Goal: Task Accomplishment & Management: Complete application form

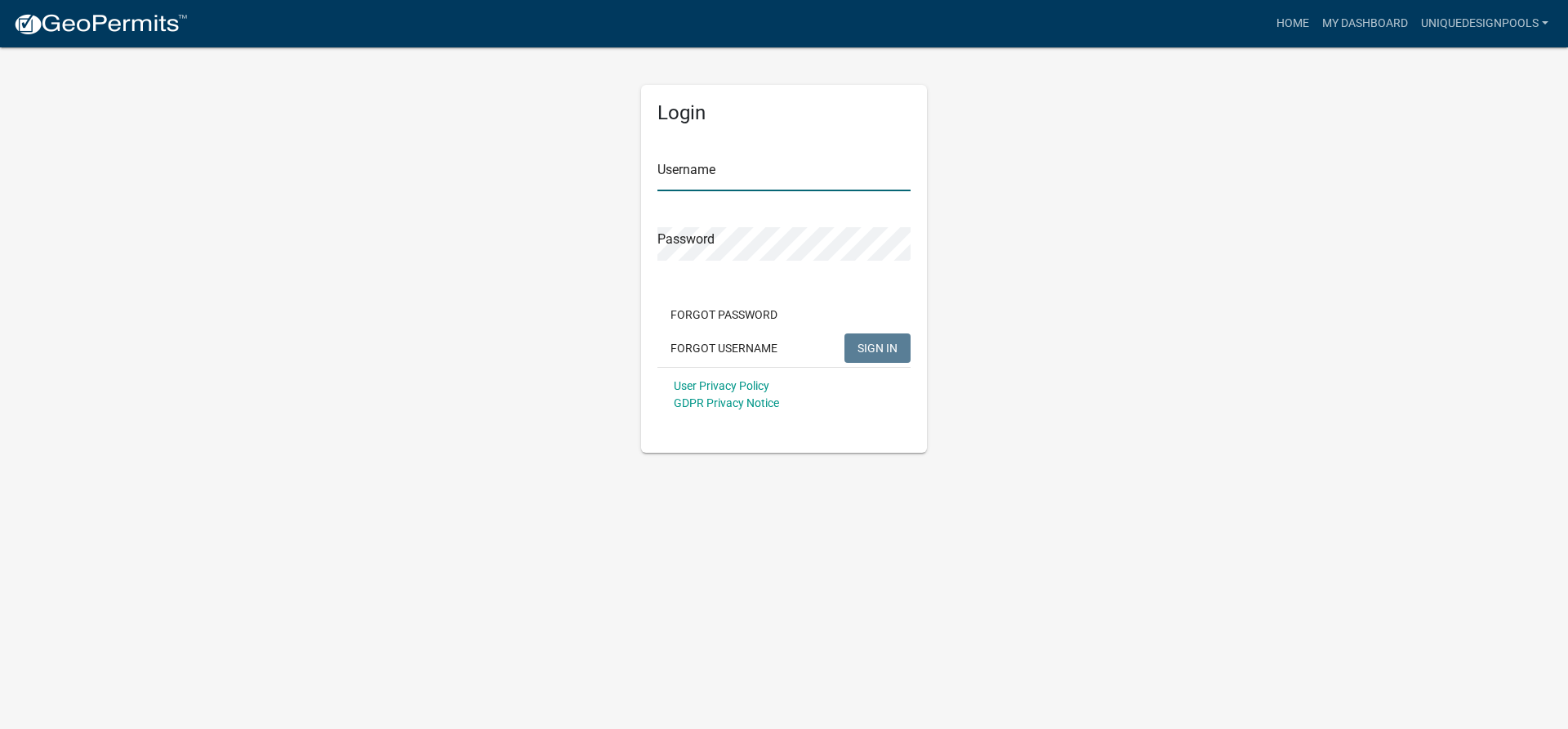
click at [724, 182] on input "Username" at bounding box center [784, 175] width 253 height 33
type input "uniquedesignpools"
click at [845, 334] on button "SIGN IN" at bounding box center [877, 349] width 66 height 30
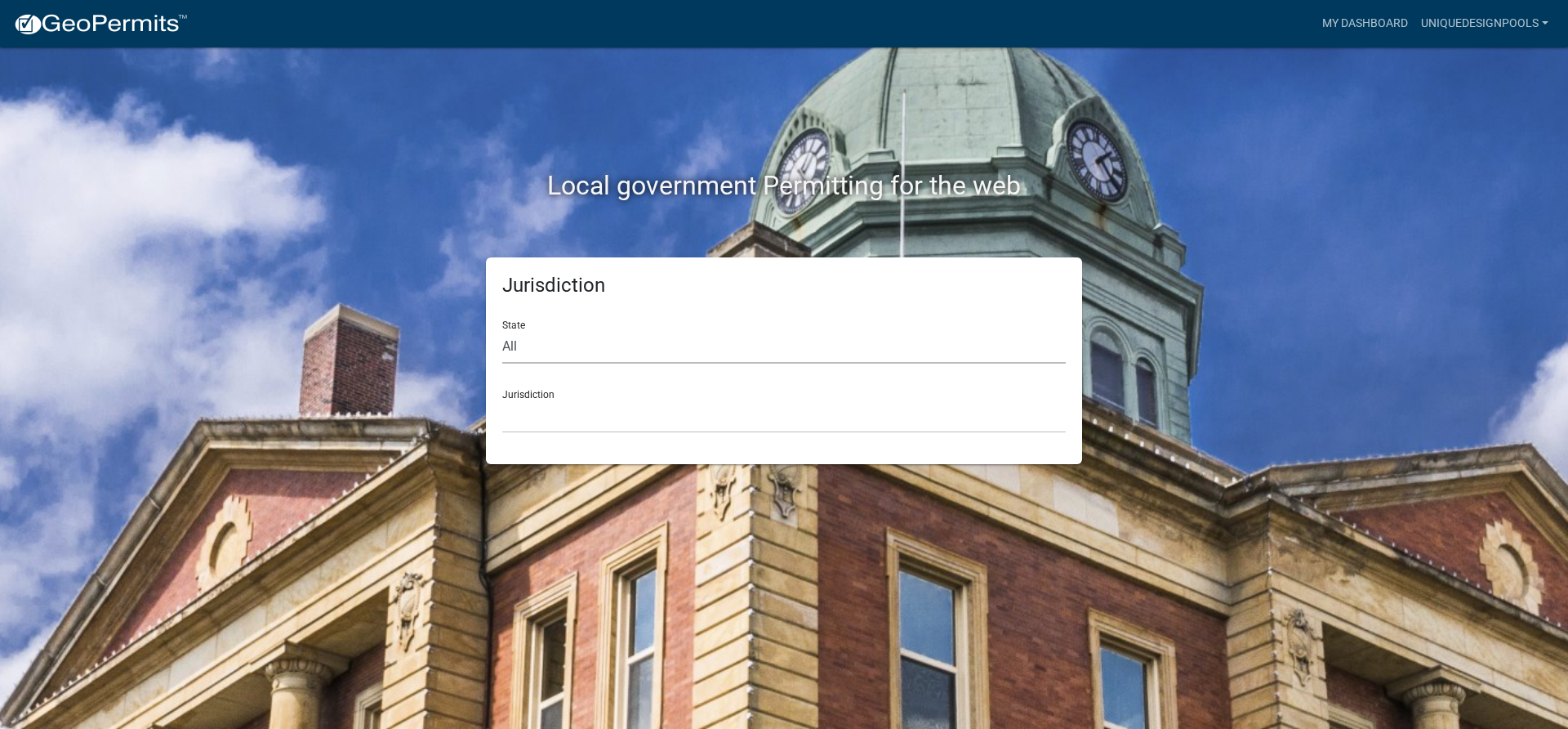
click at [700, 355] on select "All [US_STATE] [US_STATE] [US_STATE] [US_STATE] [US_STATE] [US_STATE] [US_STATE…" at bounding box center [784, 347] width 563 height 33
click at [744, 357] on select "All [US_STATE] [US_STATE] [US_STATE] [US_STATE] [US_STATE] [US_STATE] [US_STATE…" at bounding box center [784, 347] width 563 height 33
select select "[US_STATE]"
click at [502, 330] on select "All [US_STATE] [US_STATE] [US_STATE] [US_STATE] [US_STATE] [US_STATE] [US_STATE…" at bounding box center [784, 347] width 563 height 33
click at [565, 428] on select "[GEOGRAPHIC_DATA], [US_STATE][PERSON_NAME][GEOGRAPHIC_DATA], [US_STATE][PERSON_…" at bounding box center [784, 417] width 563 height 33
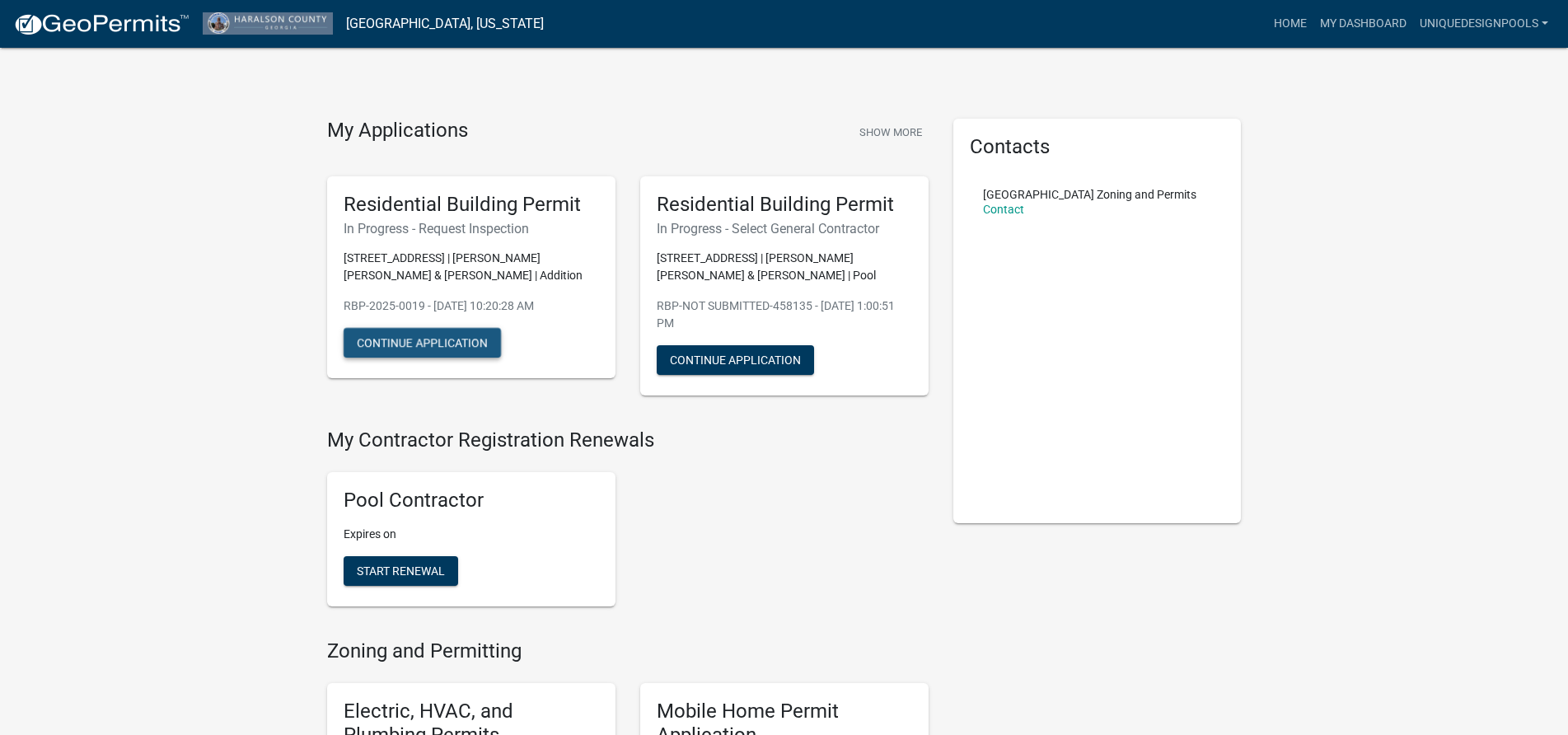
click at [452, 334] on button "Continue Application" at bounding box center [422, 343] width 158 height 30
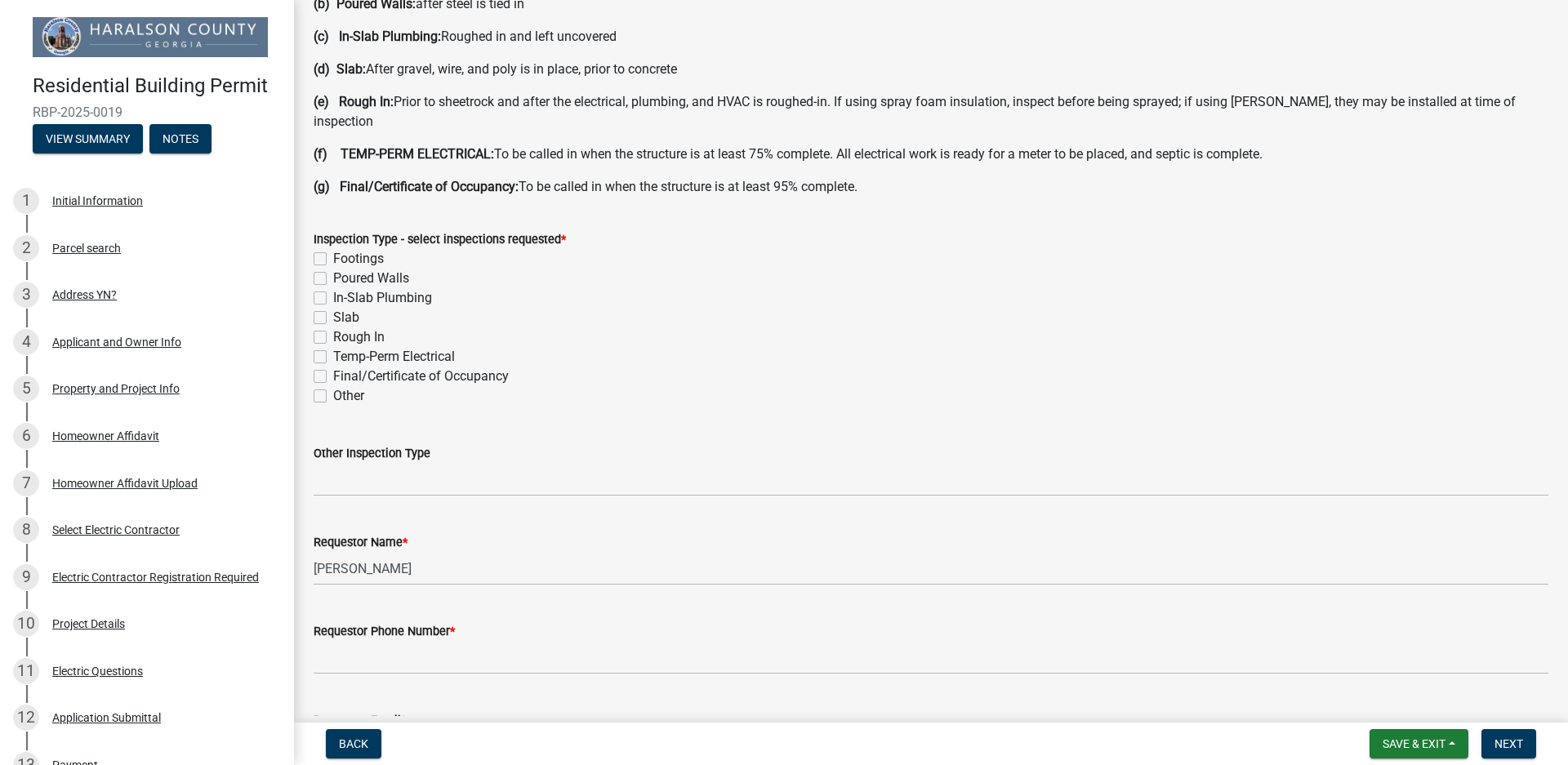
scroll to position [490, 0]
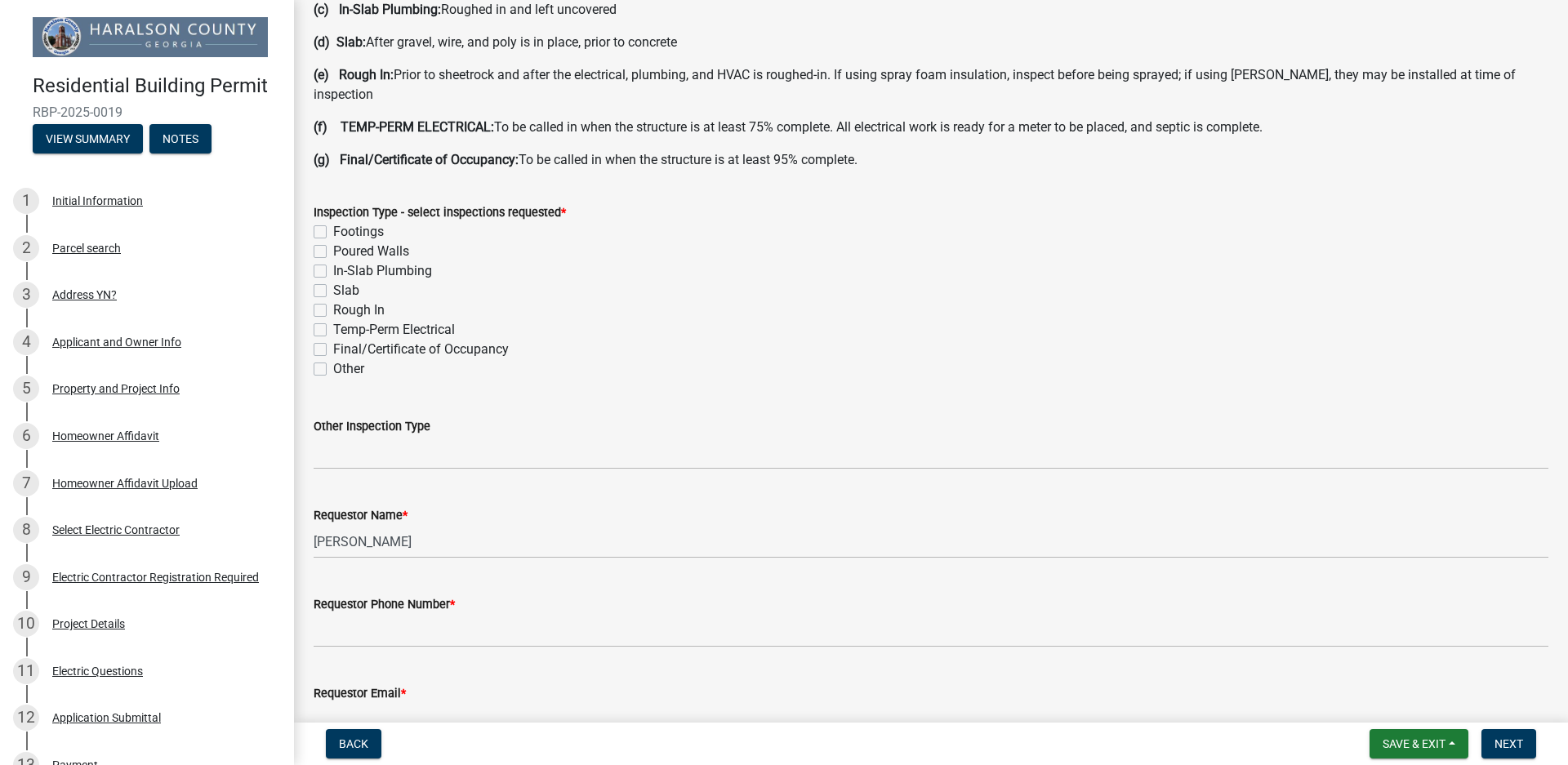
click at [334, 360] on label "Other" at bounding box center [349, 369] width 31 height 20
click at [334, 360] on input "Other" at bounding box center [338, 364] width 10 height 10
checkbox input "true"
checkbox input "false"
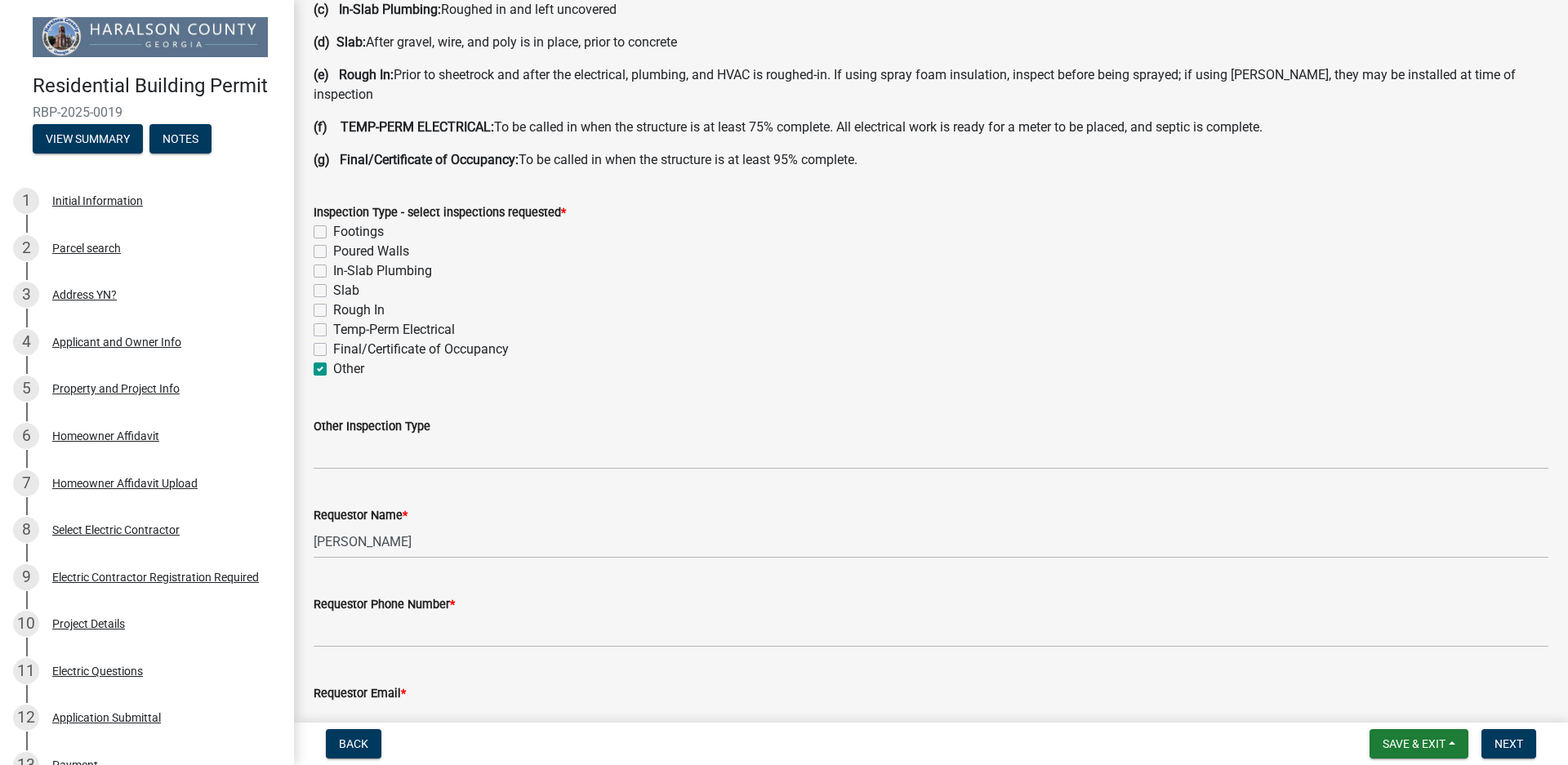
checkbox input "false"
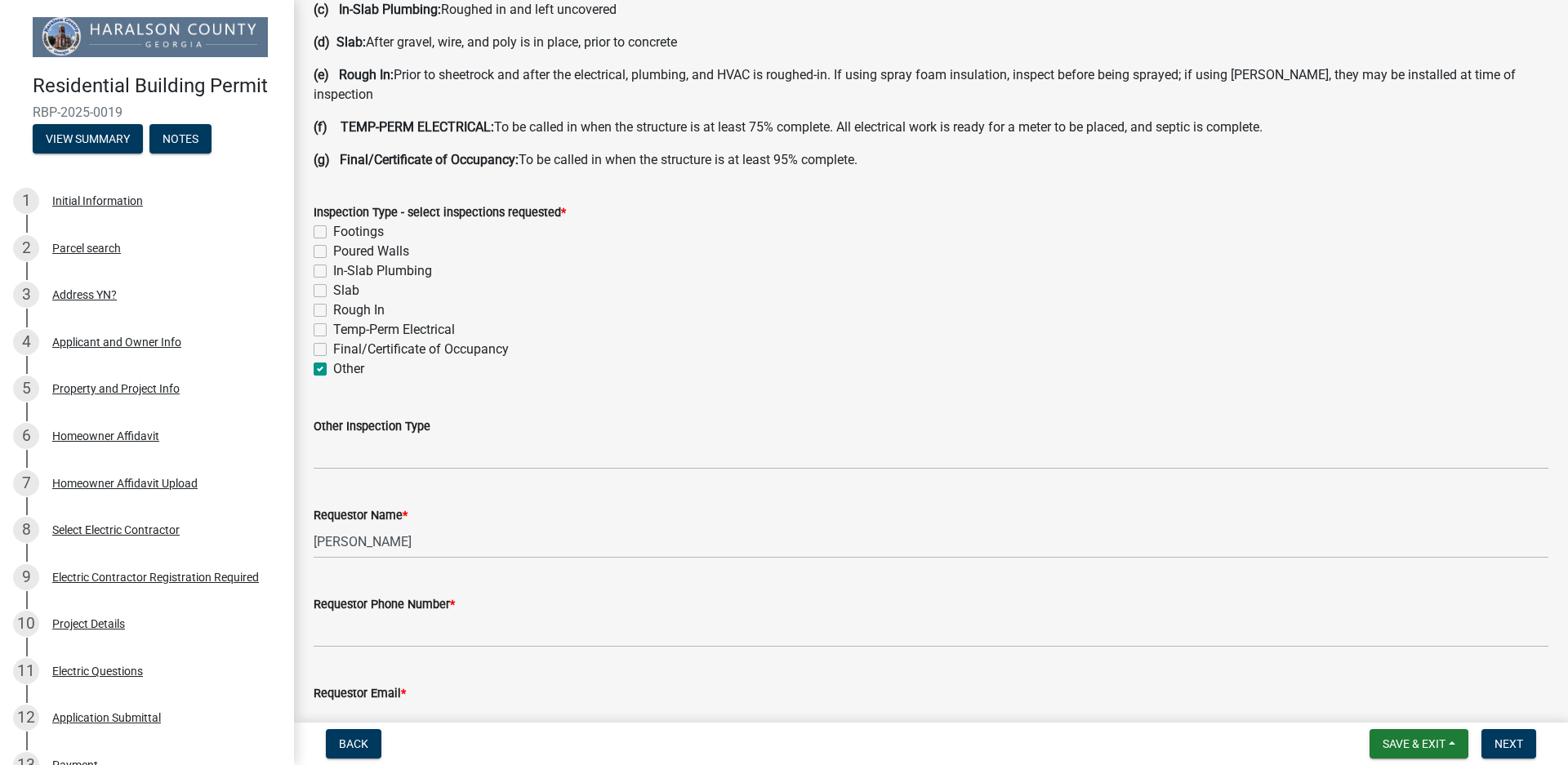
checkbox input "true"
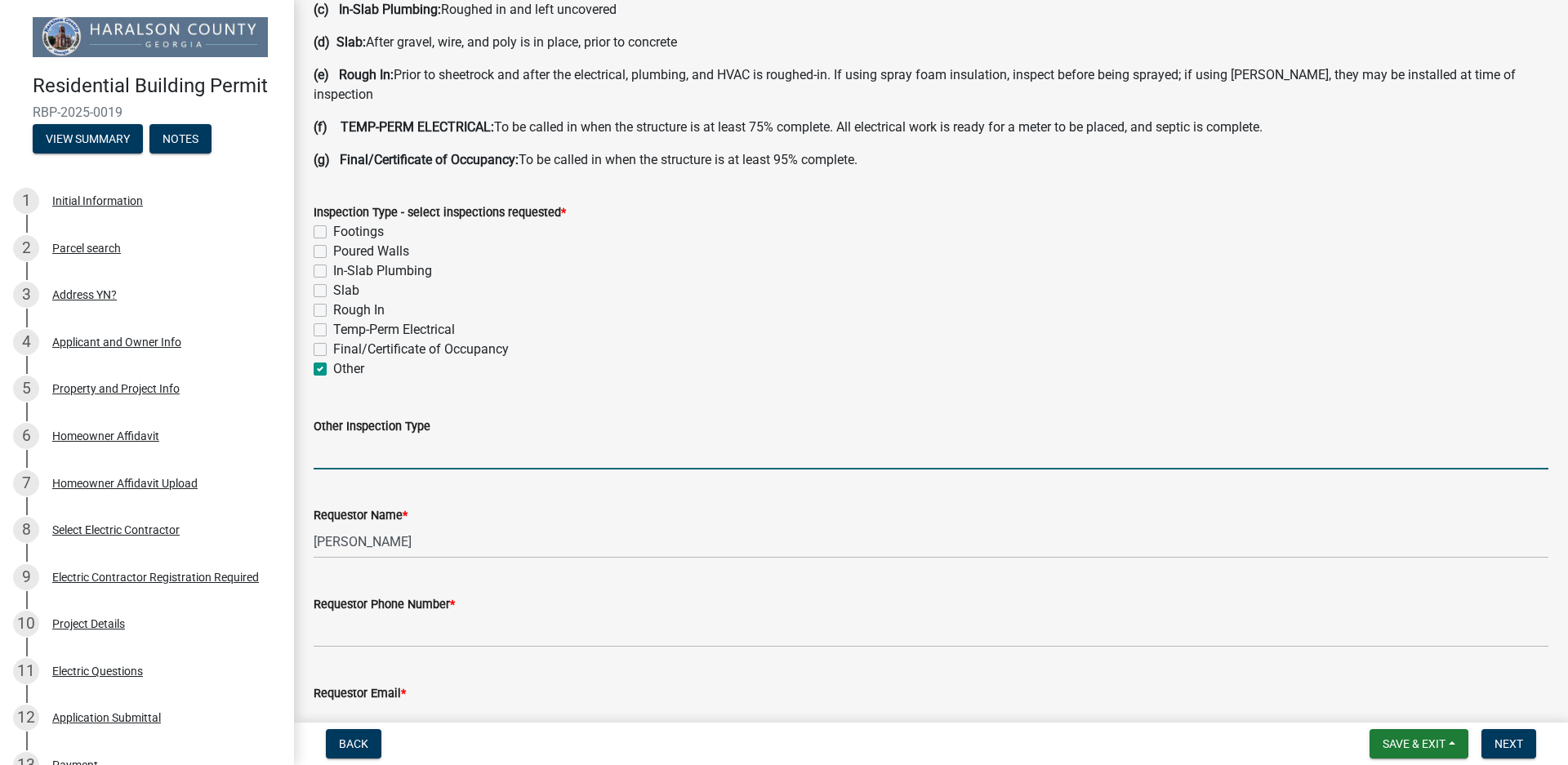
click at [366, 446] on input "Other Inspection Type" at bounding box center [930, 453] width 1235 height 33
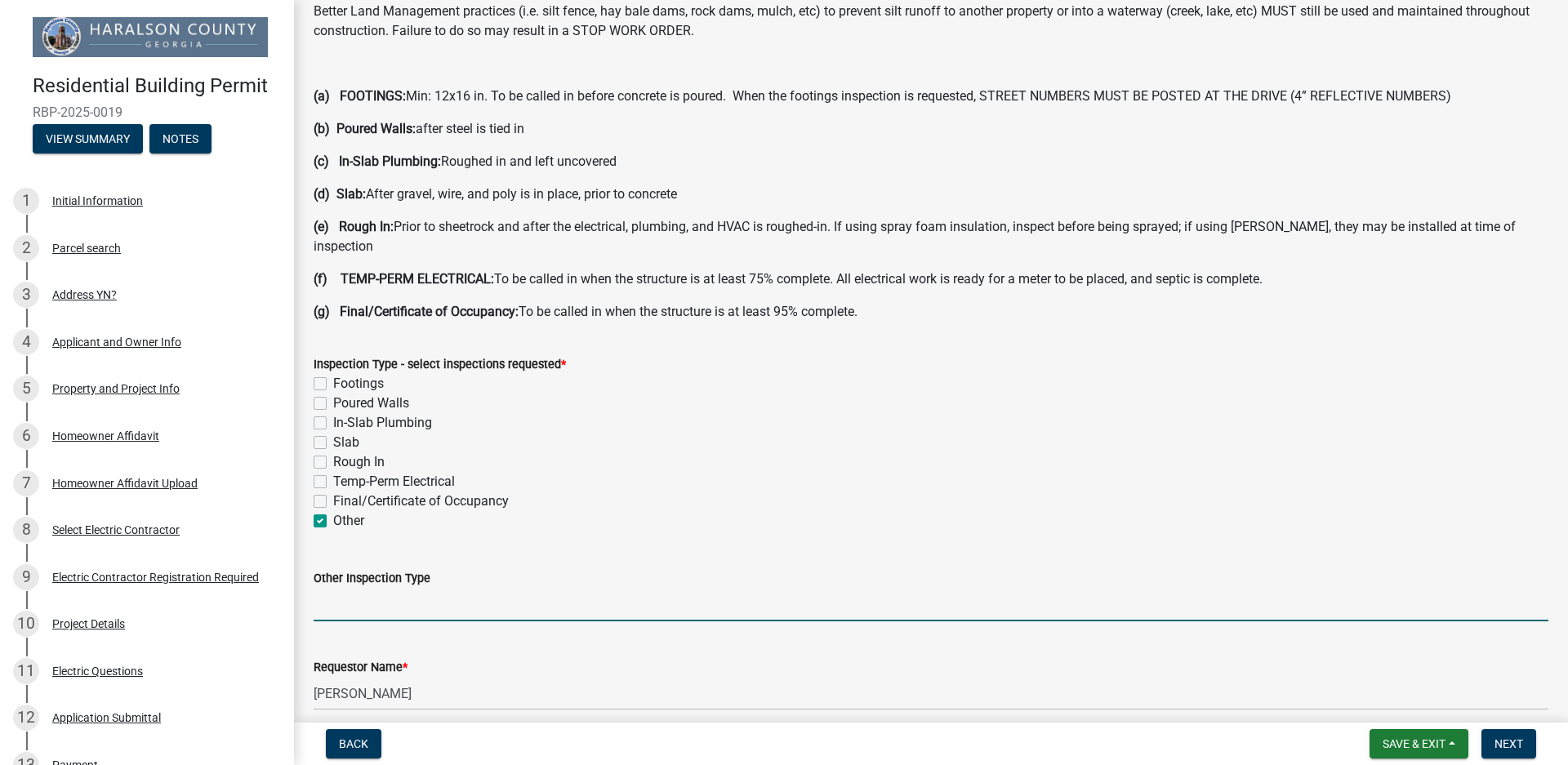
scroll to position [326, 0]
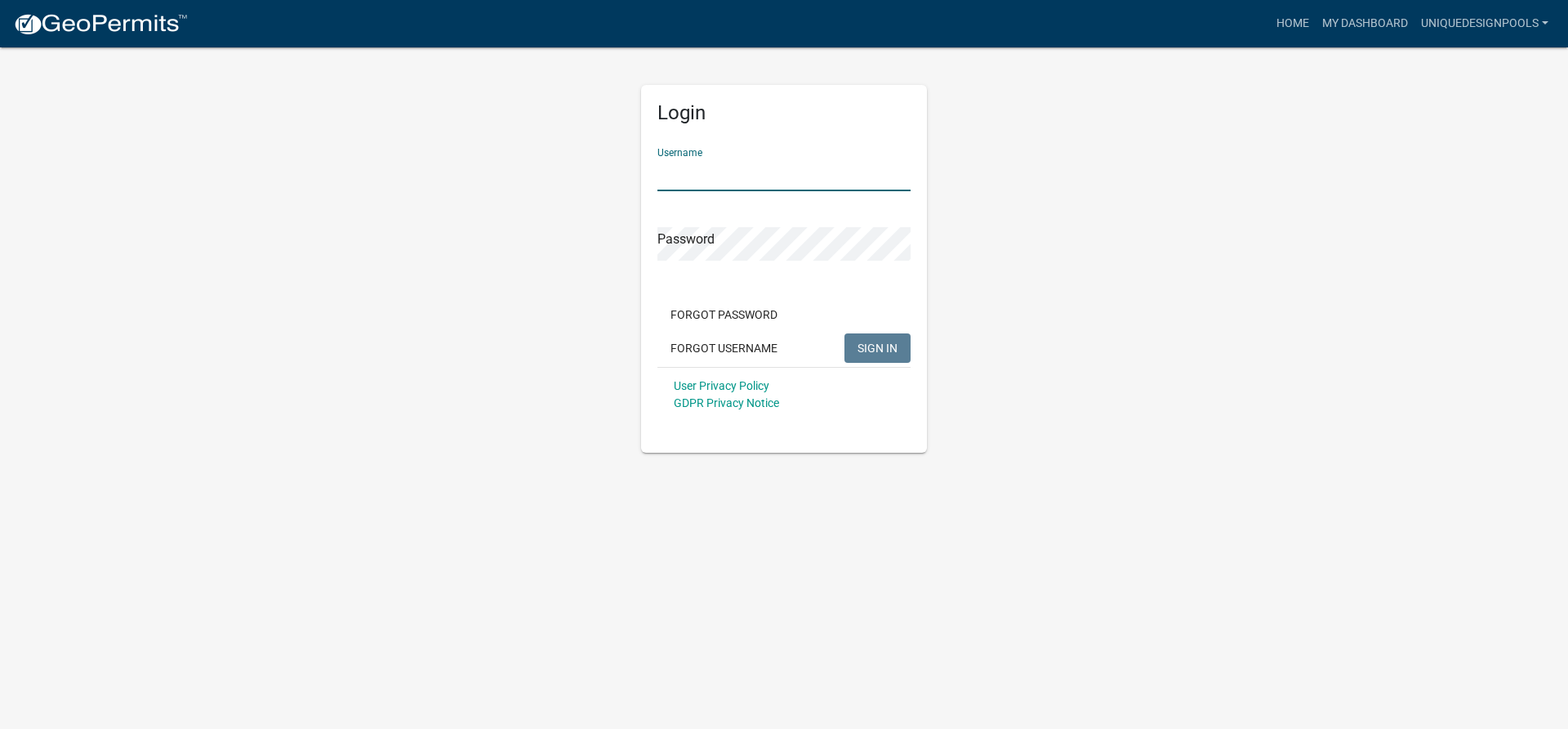
click at [751, 172] on input "Username" at bounding box center [784, 175] width 253 height 33
type input "uniquedesignpools"
click at [889, 342] on span "SIGN IN" at bounding box center [877, 347] width 40 height 13
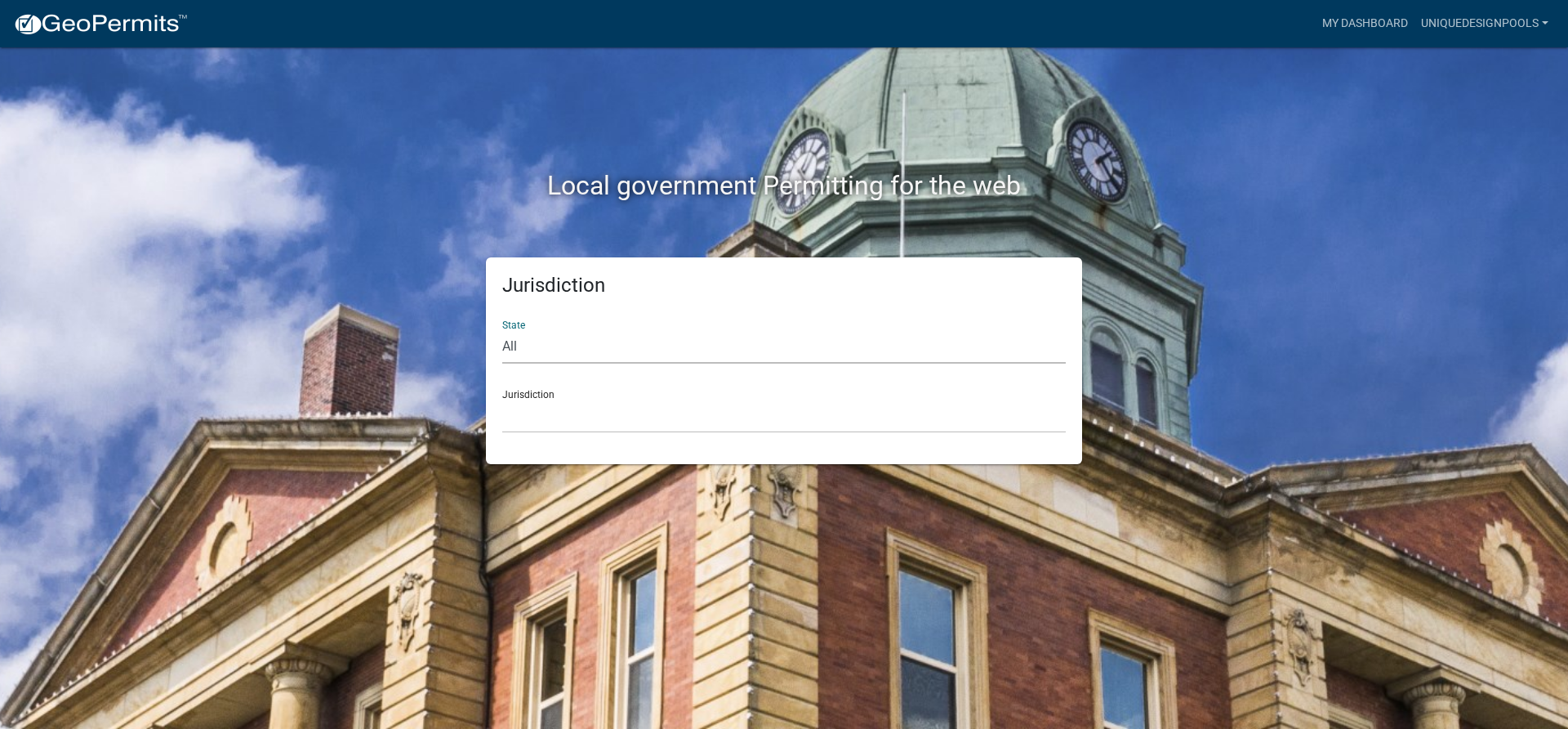
click at [735, 347] on select "All [US_STATE] [US_STATE] [US_STATE] [US_STATE] [US_STATE] [US_STATE] [US_STATE…" at bounding box center [784, 347] width 563 height 33
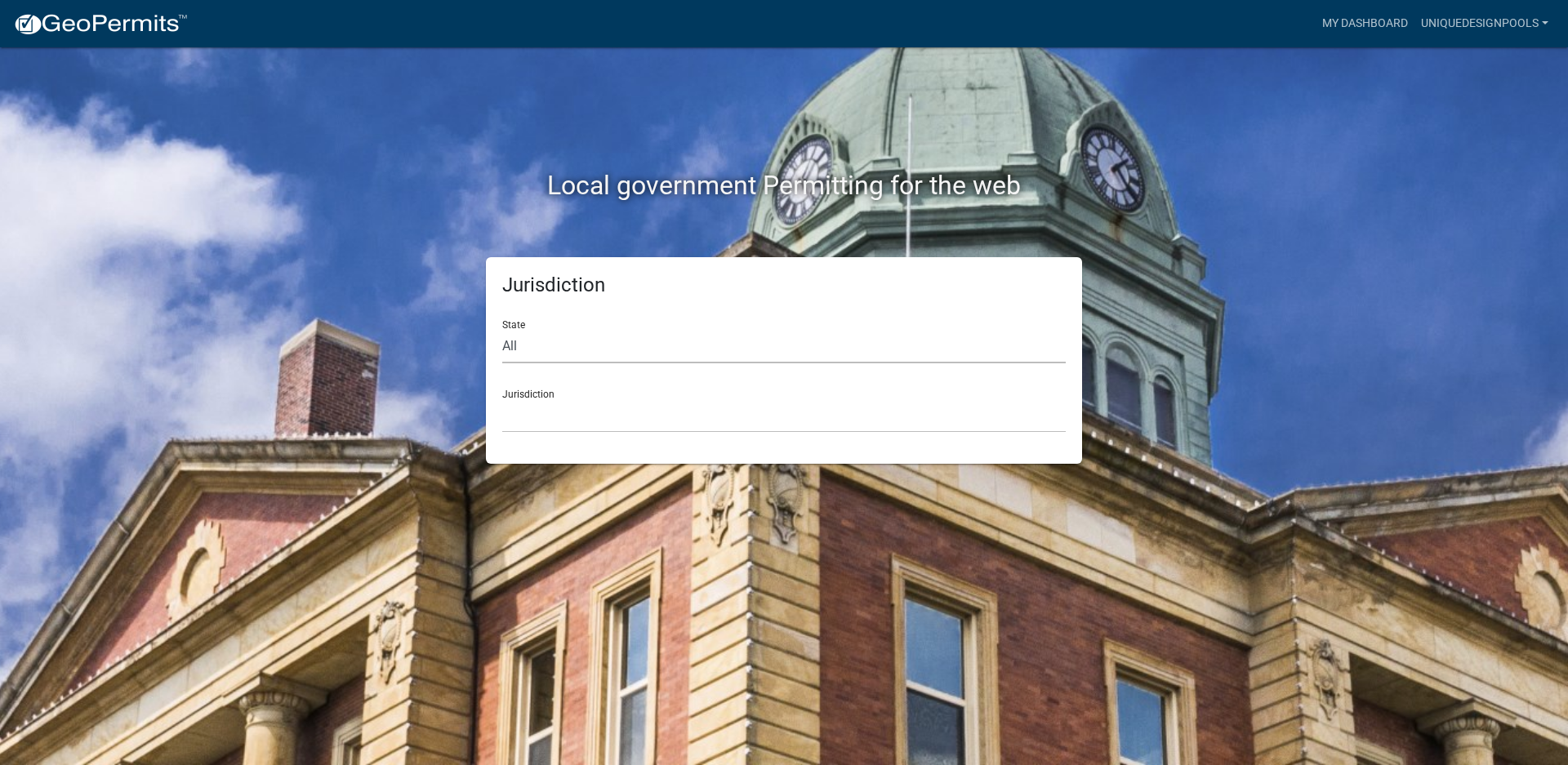
click at [743, 353] on select "All [US_STATE] [US_STATE] [US_STATE] [US_STATE] [US_STATE] [US_STATE] [US_STATE…" at bounding box center [784, 347] width 563 height 33
select select "[US_STATE]"
click at [502, 330] on select "All [US_STATE] [US_STATE] [US_STATE] [US_STATE] [US_STATE] [US_STATE] [US_STATE…" at bounding box center [784, 347] width 563 height 33
click at [571, 424] on select "[GEOGRAPHIC_DATA], [US_STATE][PERSON_NAME][GEOGRAPHIC_DATA], [US_STATE][PERSON_…" at bounding box center [784, 416] width 563 height 33
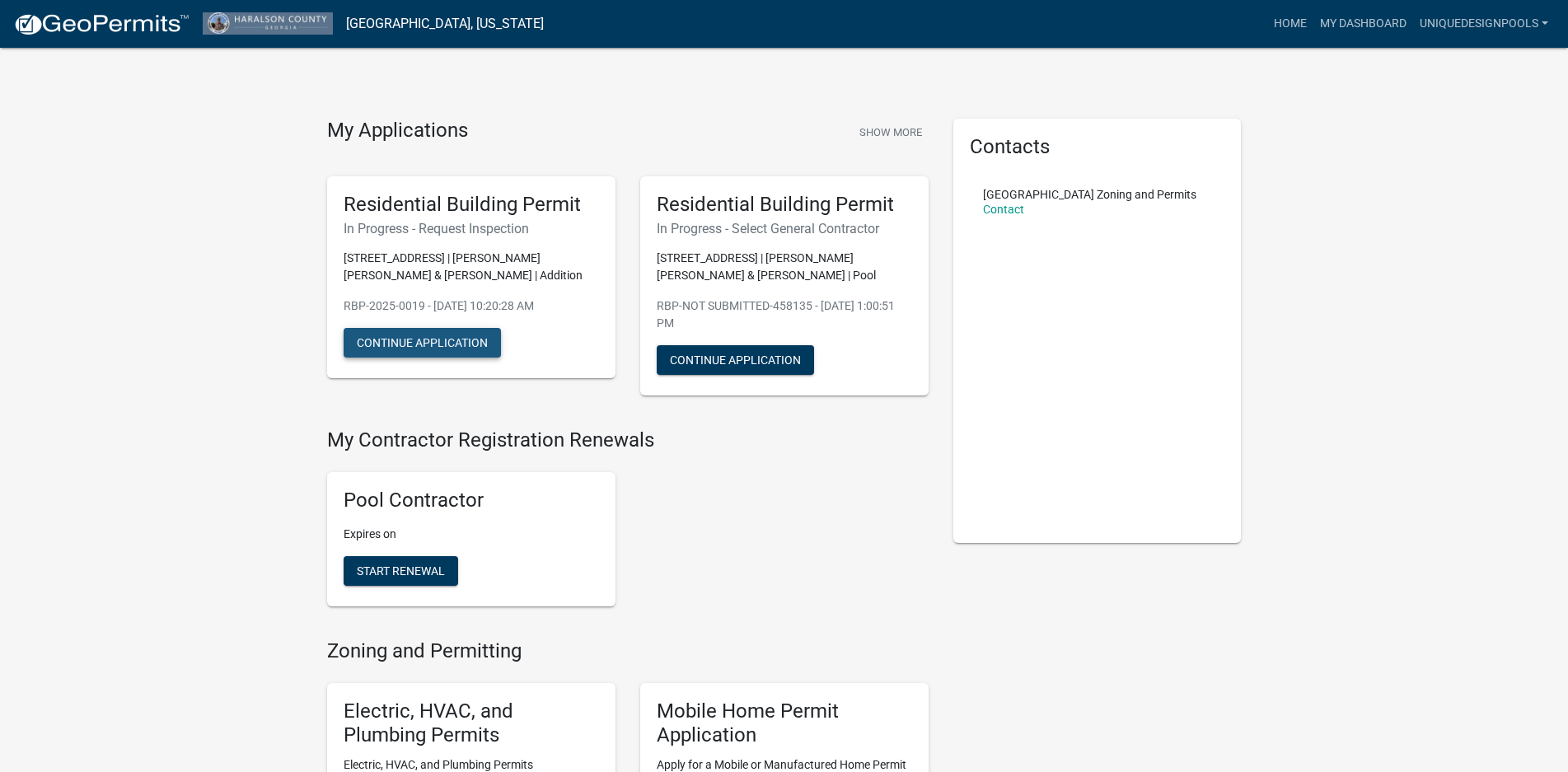
click at [431, 337] on button "Continue Application" at bounding box center [422, 343] width 158 height 30
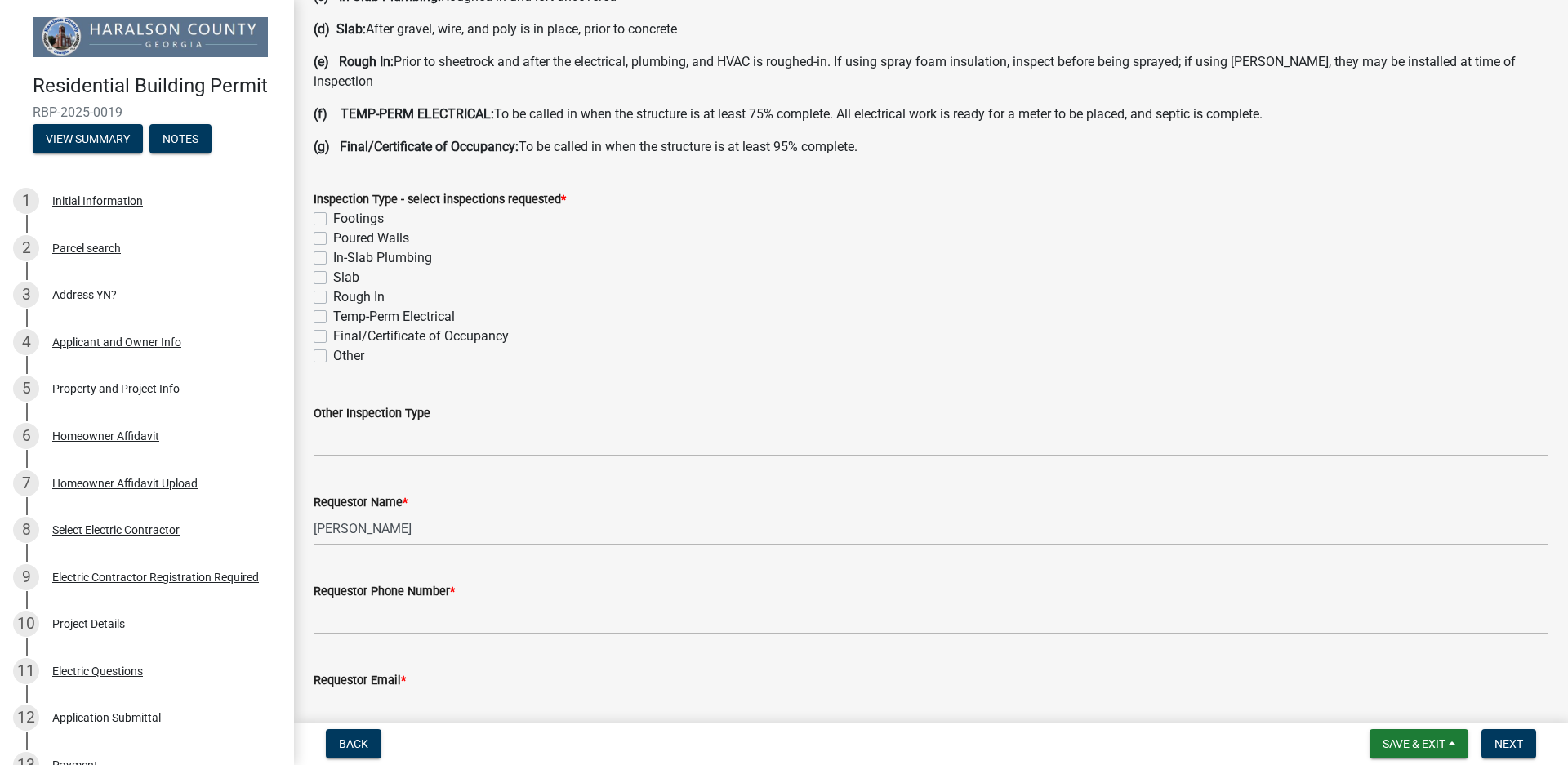
scroll to position [490, 0]
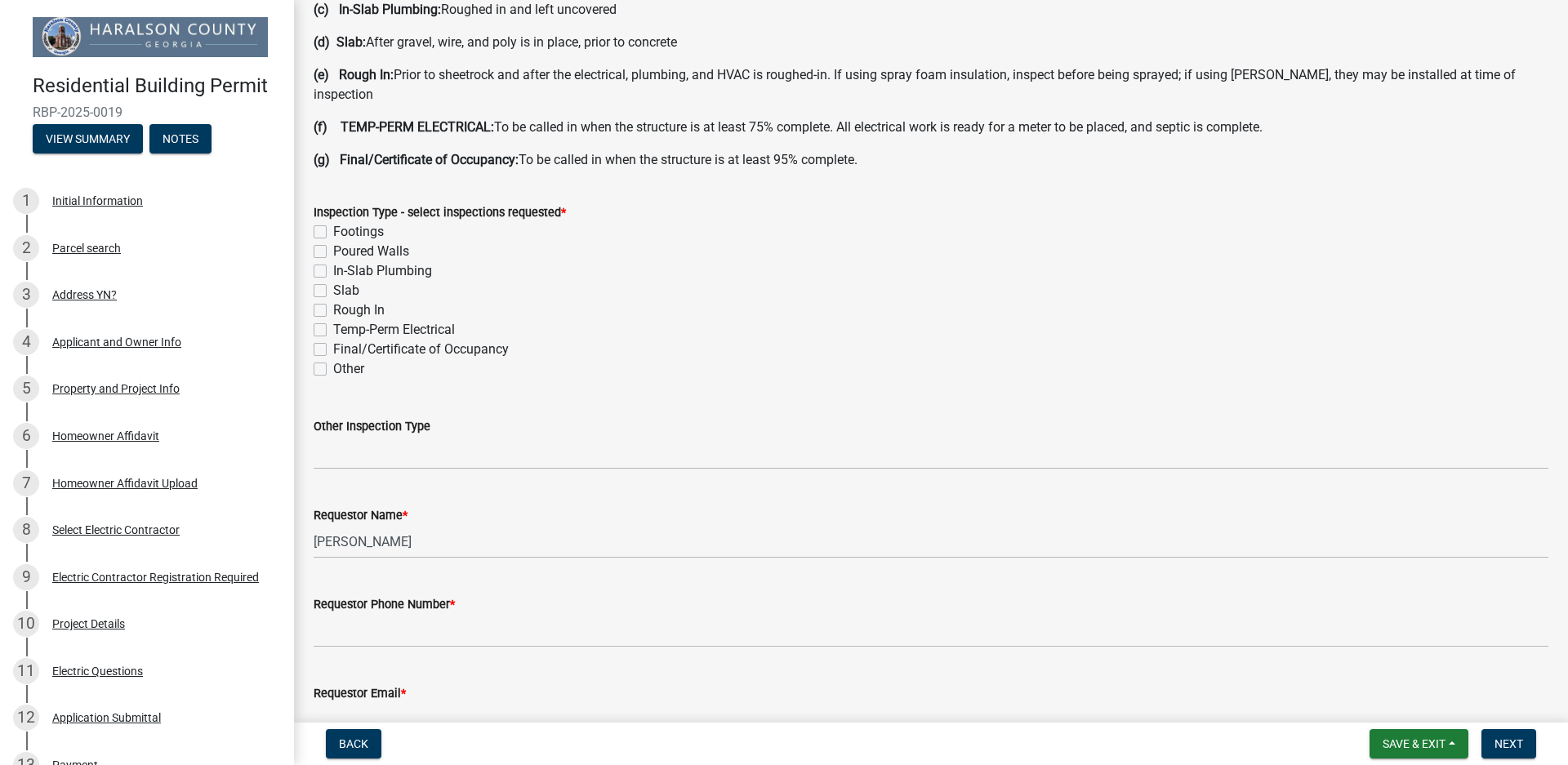
click at [334, 360] on label "Other" at bounding box center [349, 369] width 31 height 20
click at [334, 360] on input "Other" at bounding box center [338, 364] width 10 height 10
checkbox input "true"
checkbox input "false"
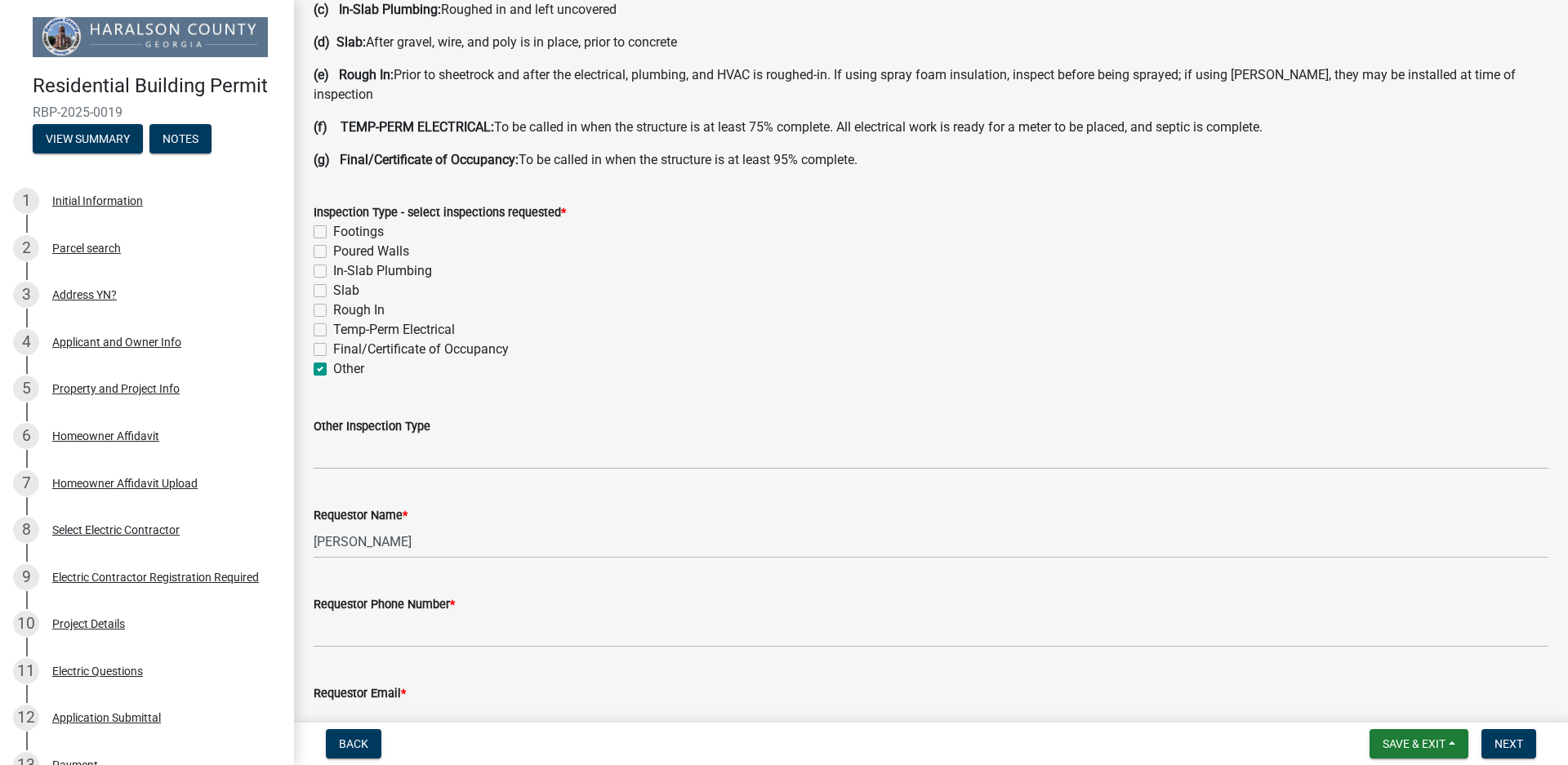
checkbox input "false"
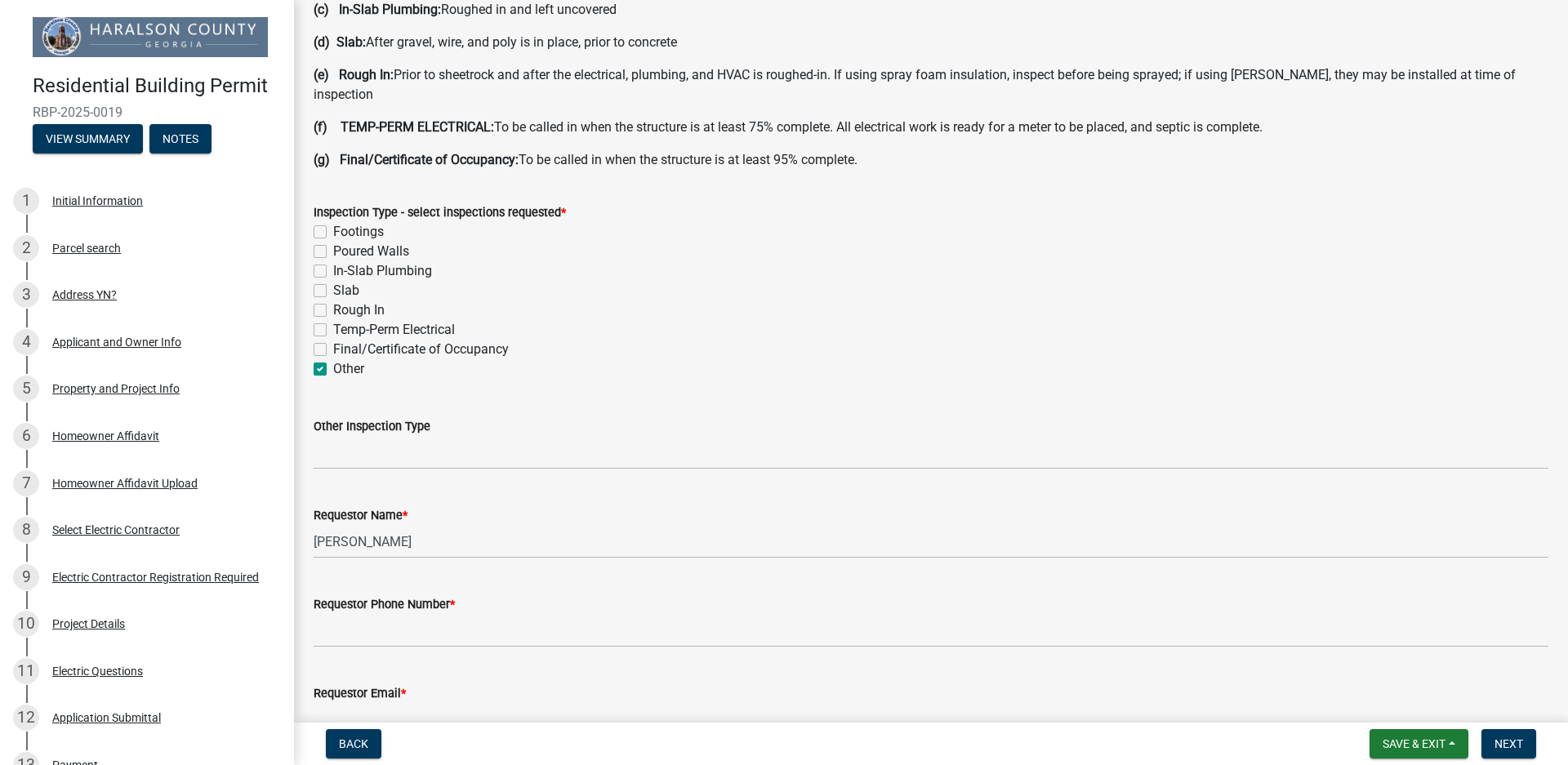
checkbox input "true"
click at [374, 450] on wm-data-entity-input "Other Inspection Type" at bounding box center [930, 439] width 1235 height 89
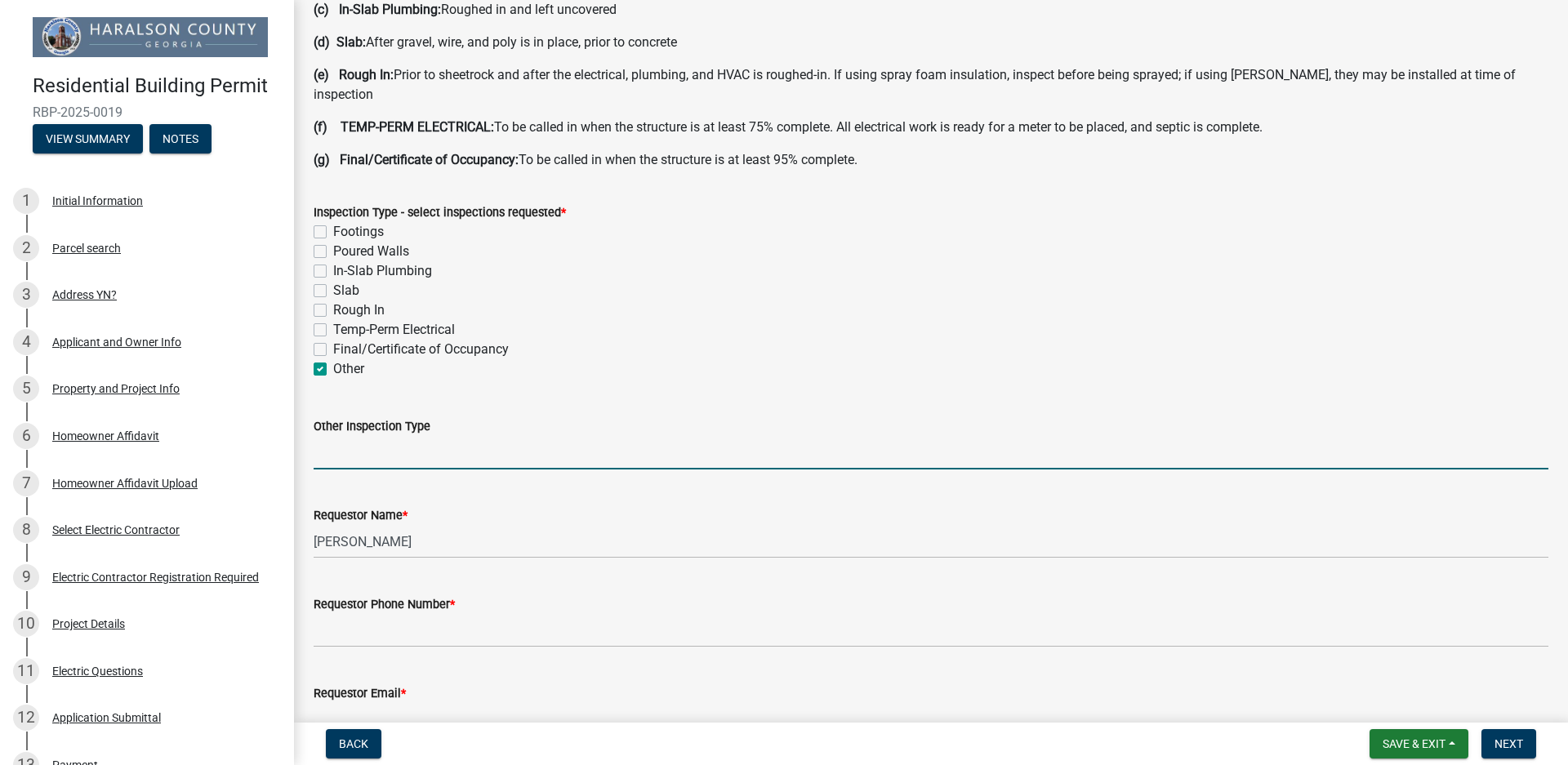
click at [375, 449] on input "Other Inspection Type" at bounding box center [930, 453] width 1235 height 33
type input "Pool Underground Electrical"
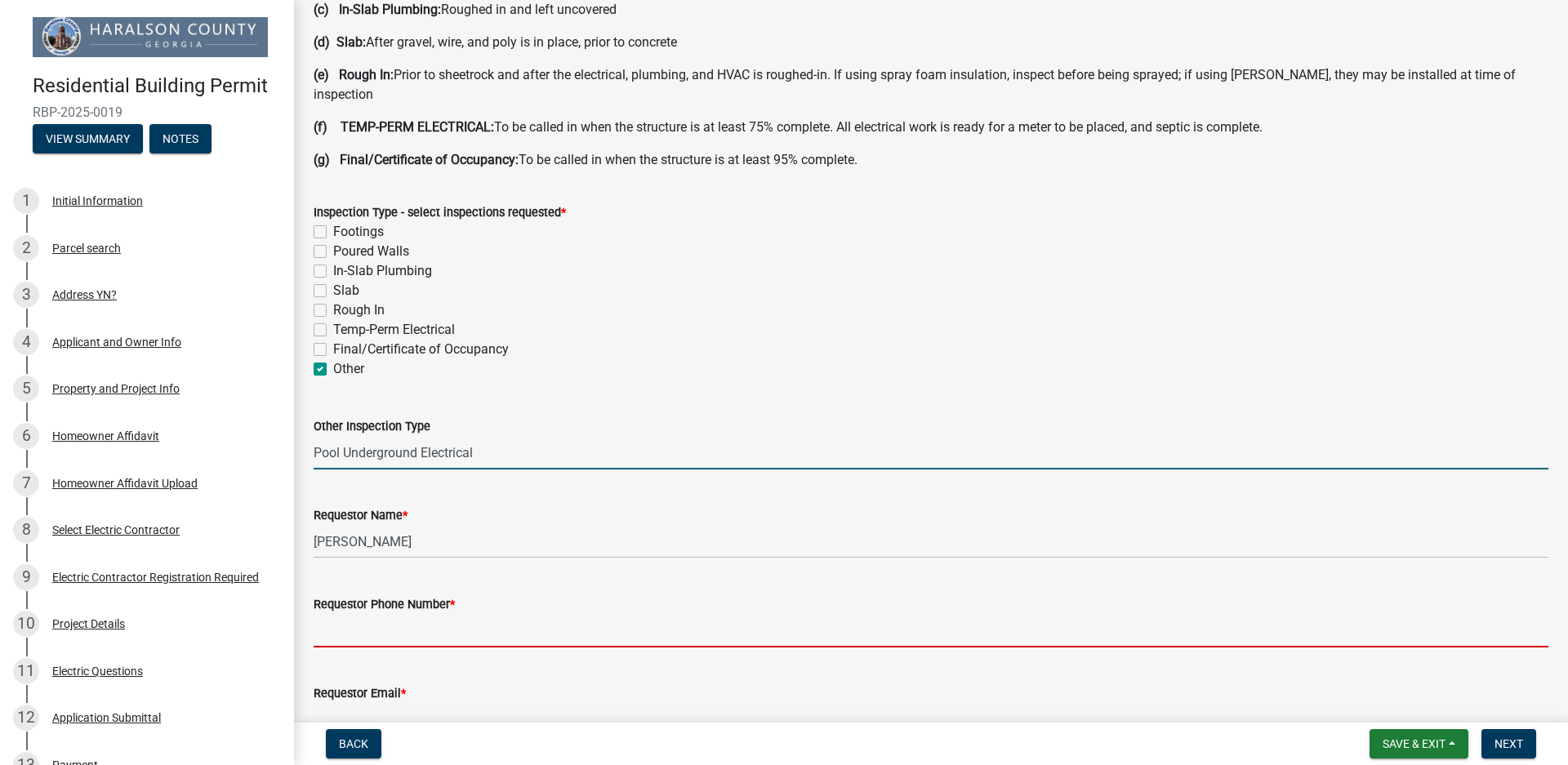
click at [436, 619] on input "Requestor Phone Number *" at bounding box center [930, 631] width 1235 height 33
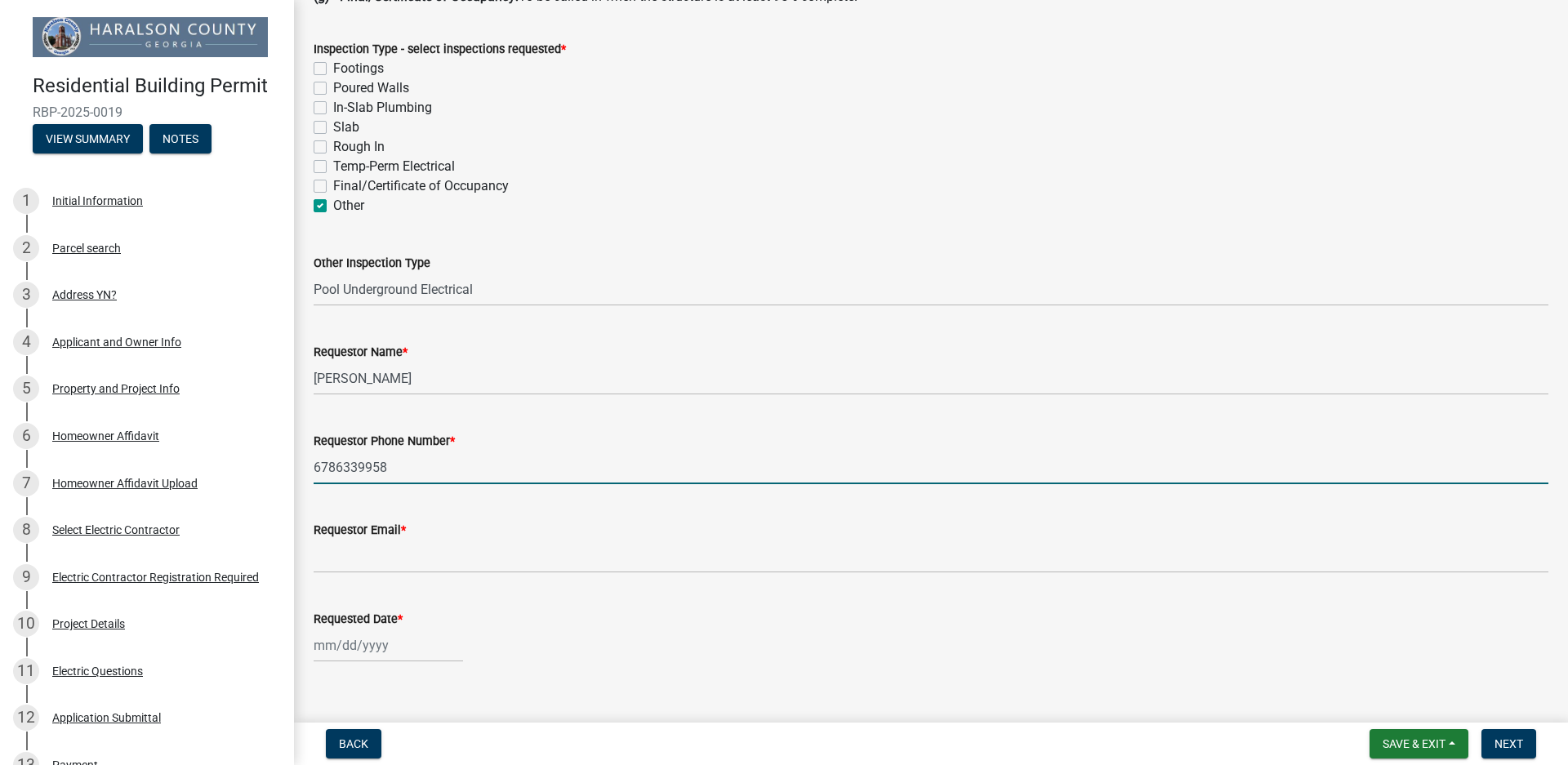
scroll to position [735, 0]
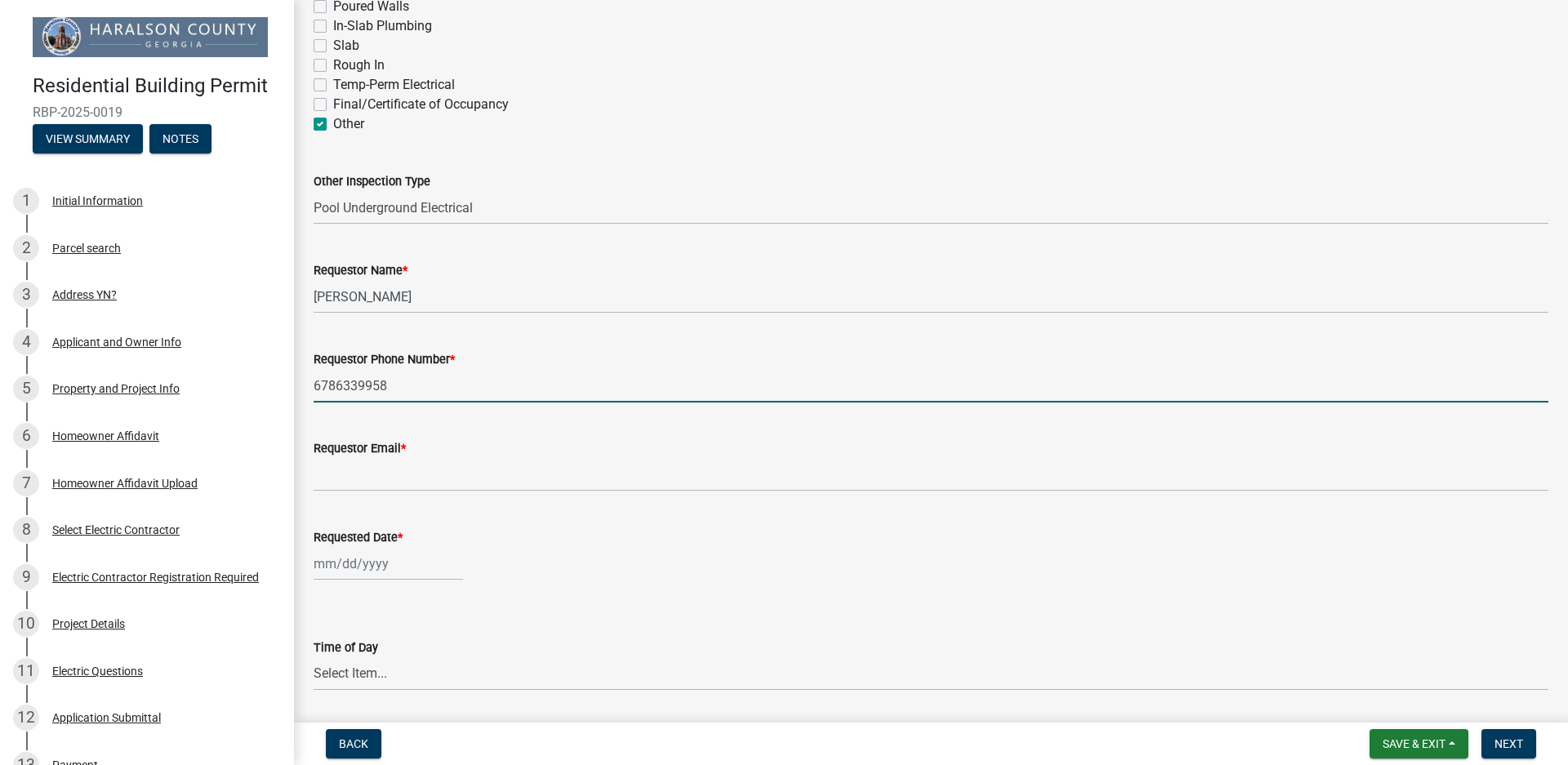
type input "6786339958"
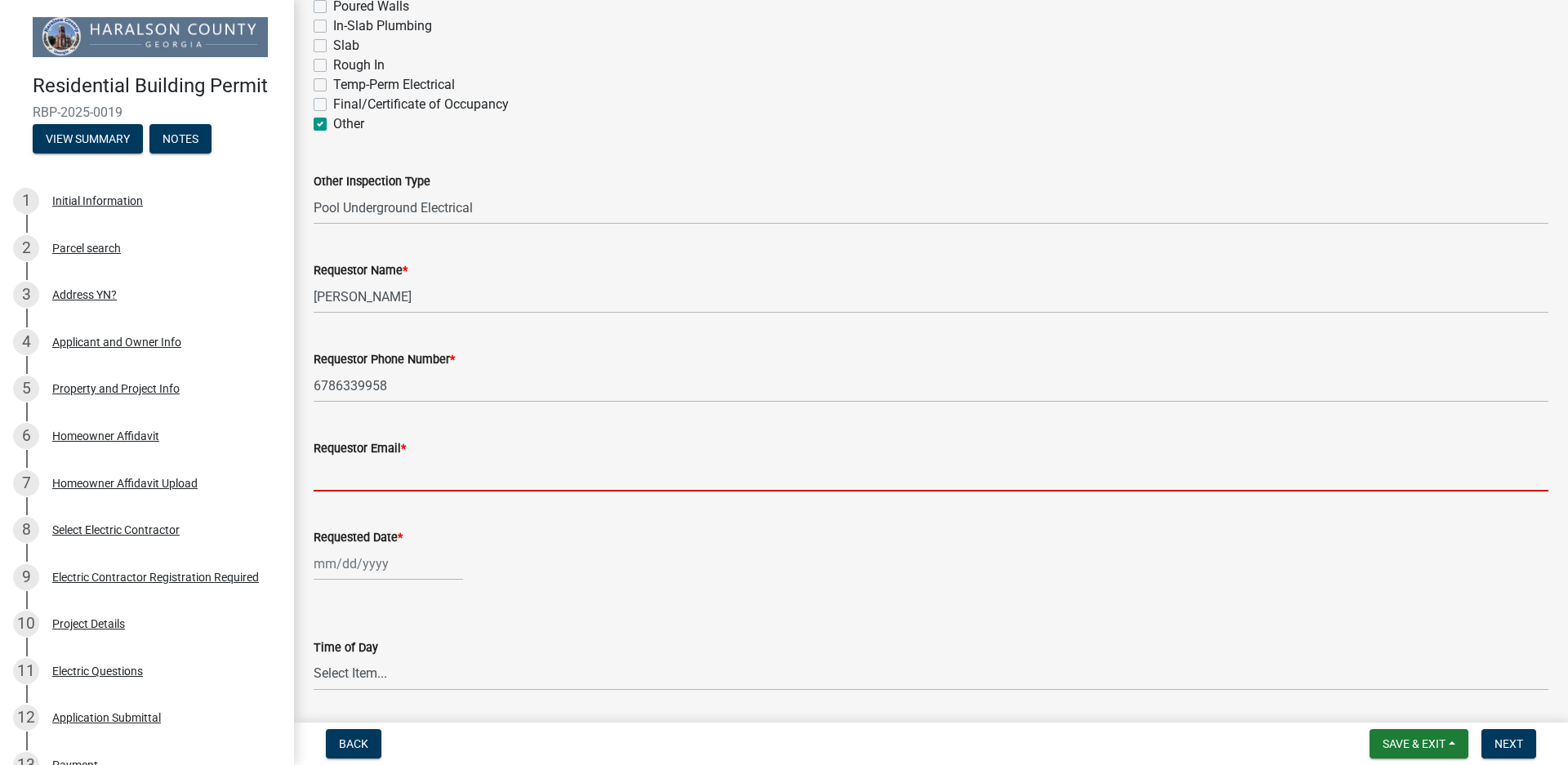
click at [444, 468] on input "Requestor Email *" at bounding box center [930, 475] width 1235 height 33
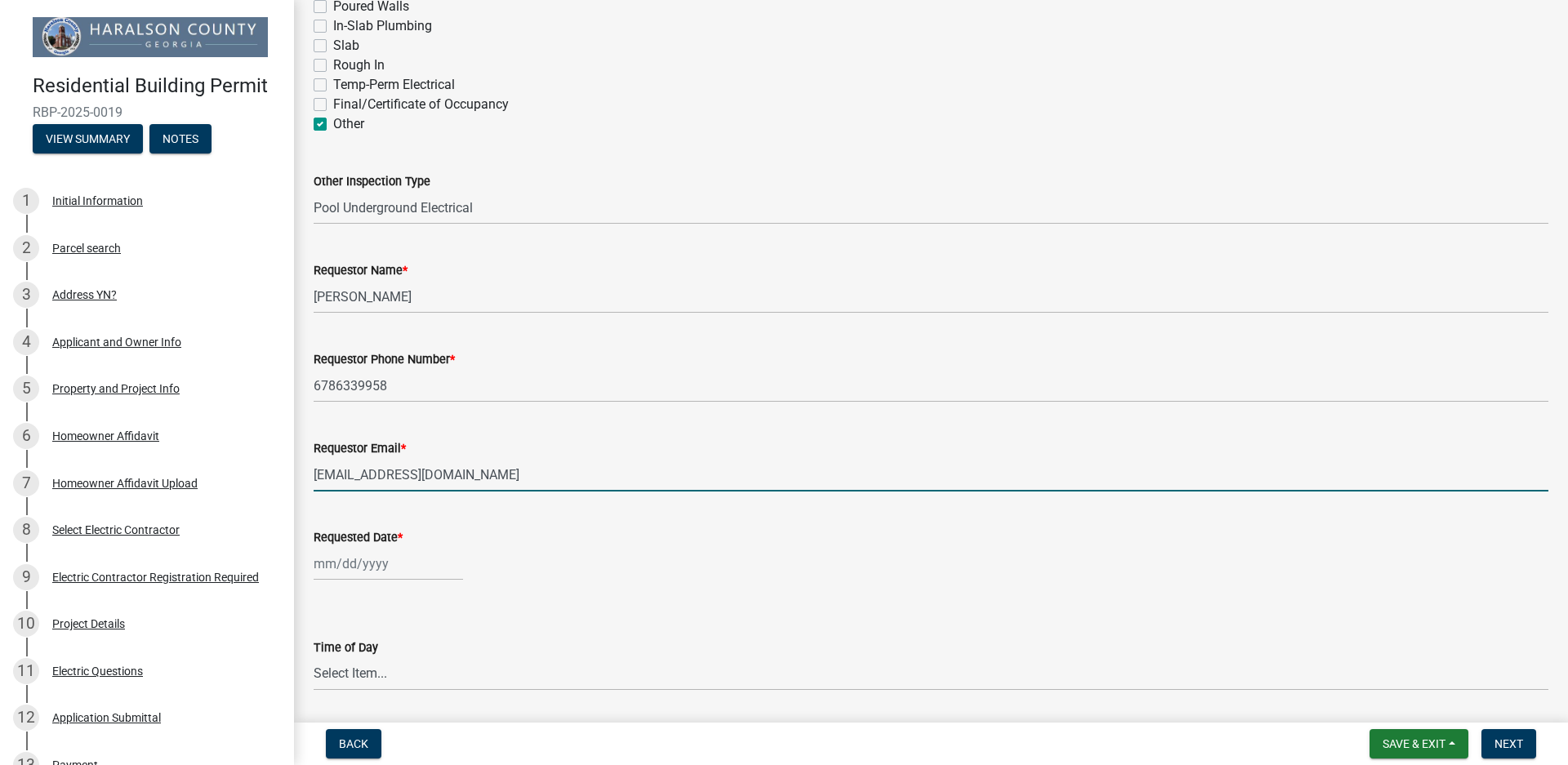
type input "uniquedesignpoolsga@gmail.com"
click at [370, 550] on div at bounding box center [388, 564] width 150 height 33
select select "8"
select select "2025"
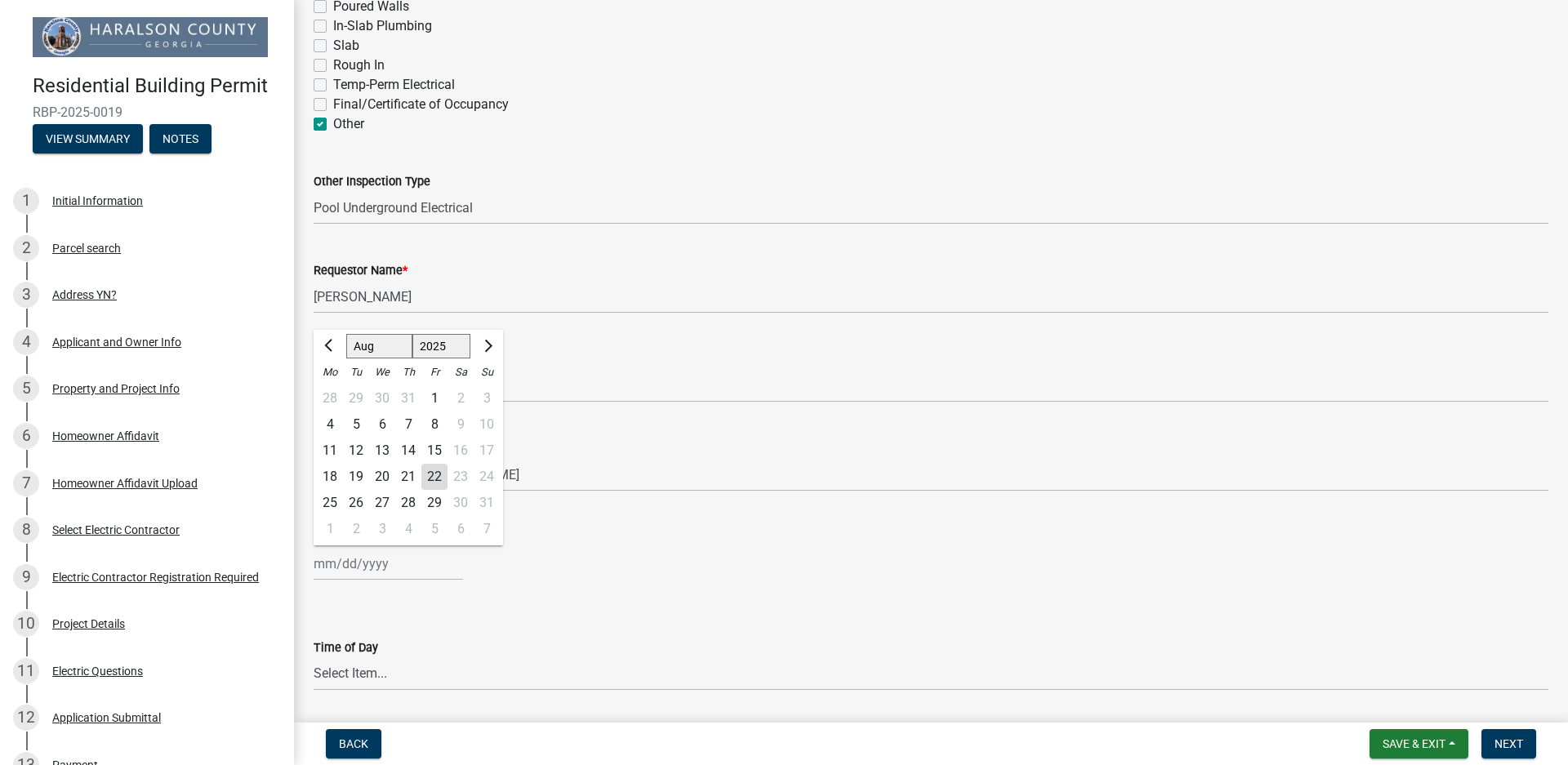
click at [357, 490] on div "26" at bounding box center [356, 503] width 26 height 26
type input "08/26/2025"
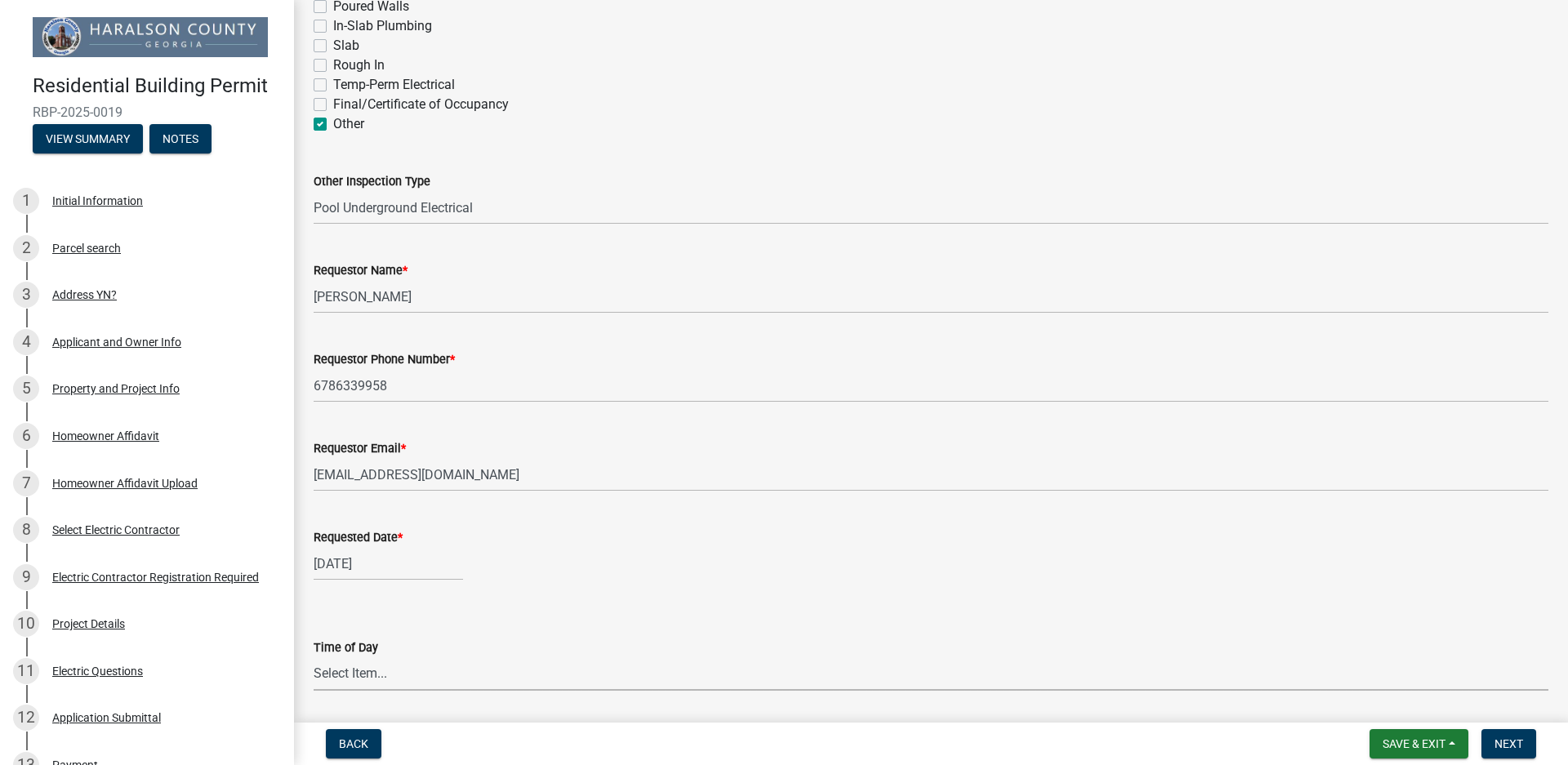
click at [384, 657] on select "Select Item... AM PM" at bounding box center [930, 674] width 1235 height 33
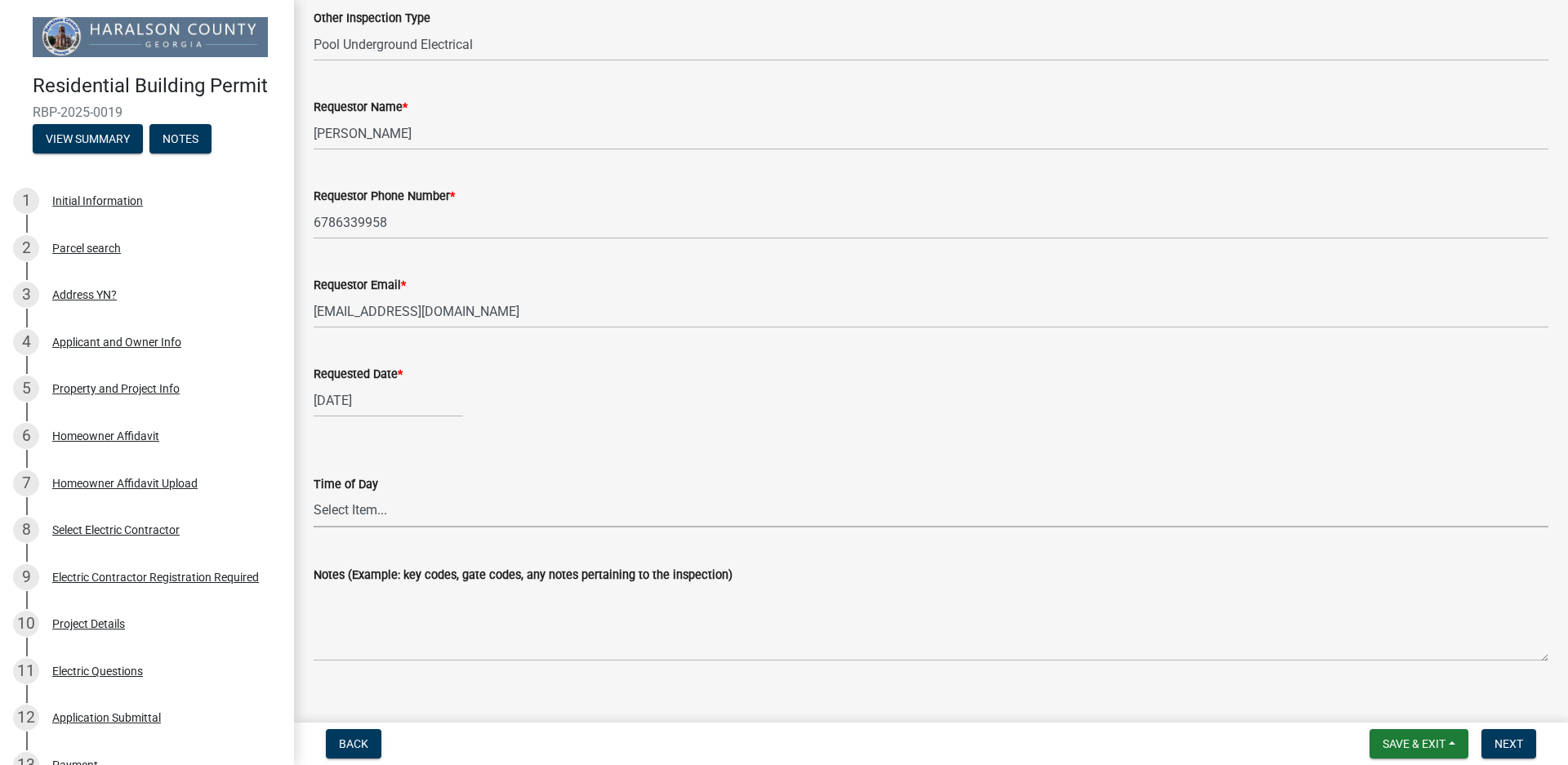
click at [358, 495] on select "Select Item... AM PM" at bounding box center [930, 511] width 1235 height 33
click at [313, 495] on select "Select Item... AM PM" at bounding box center [930, 511] width 1235 height 33
select select "4c4e8191-ceb8-4177-b68b-399ee9b11ccd"
click at [1503, 728] on span "Next" at bounding box center [1509, 744] width 29 height 13
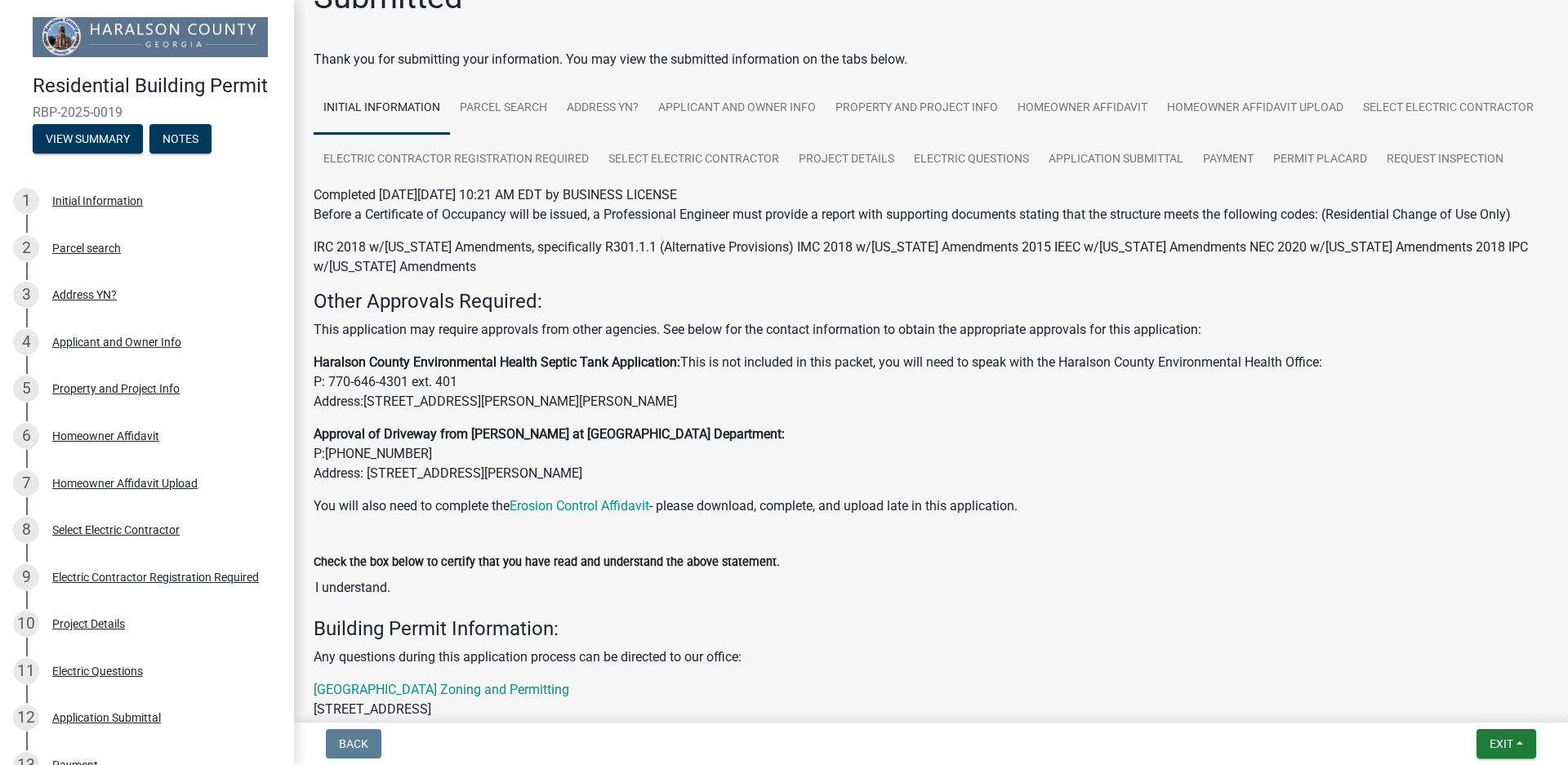
scroll to position [7, 0]
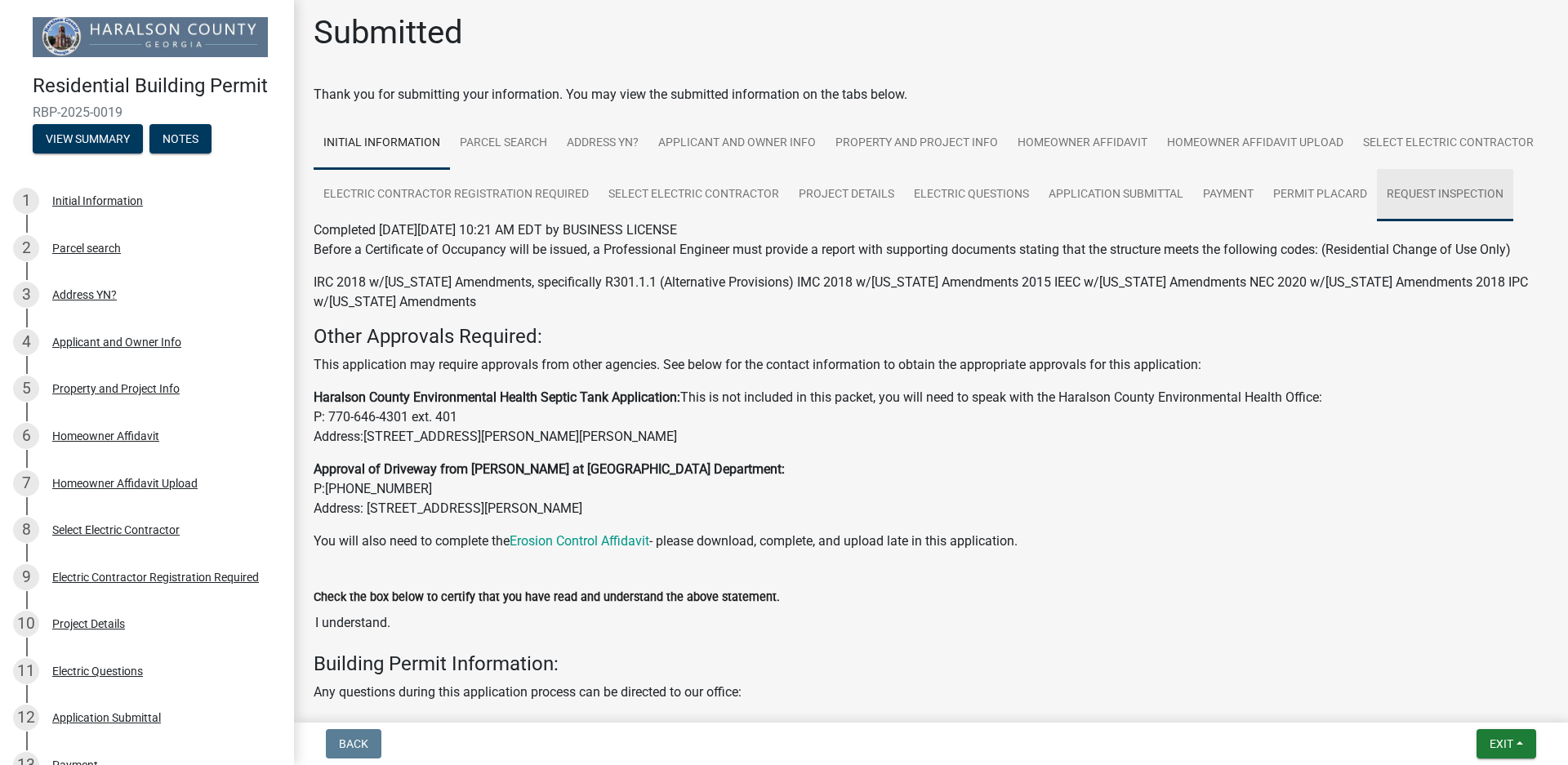
click at [1377, 221] on link "Request Inspection" at bounding box center [1445, 195] width 137 height 52
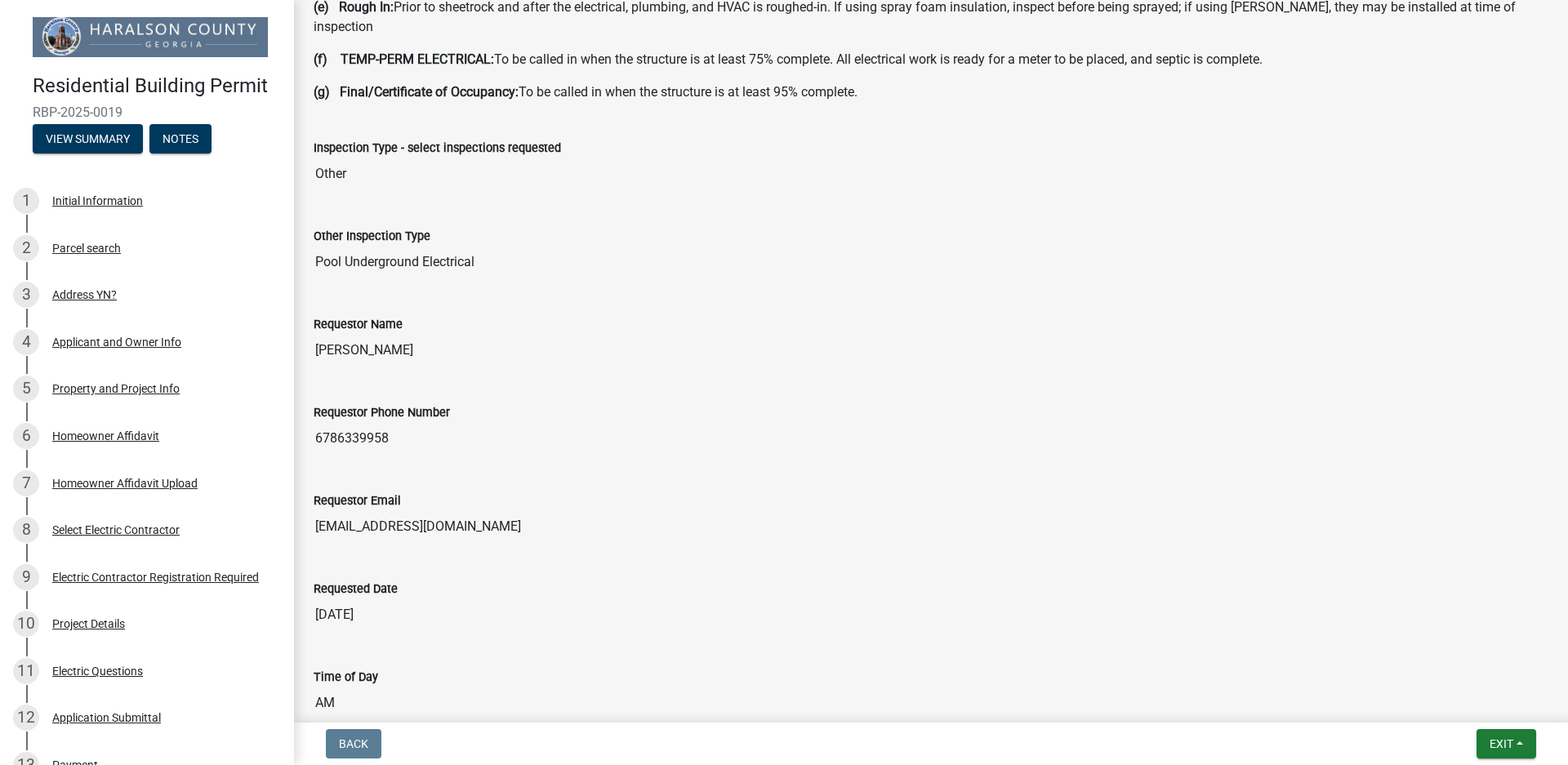
scroll to position [742, 0]
